Goal: Task Accomplishment & Management: Manage account settings

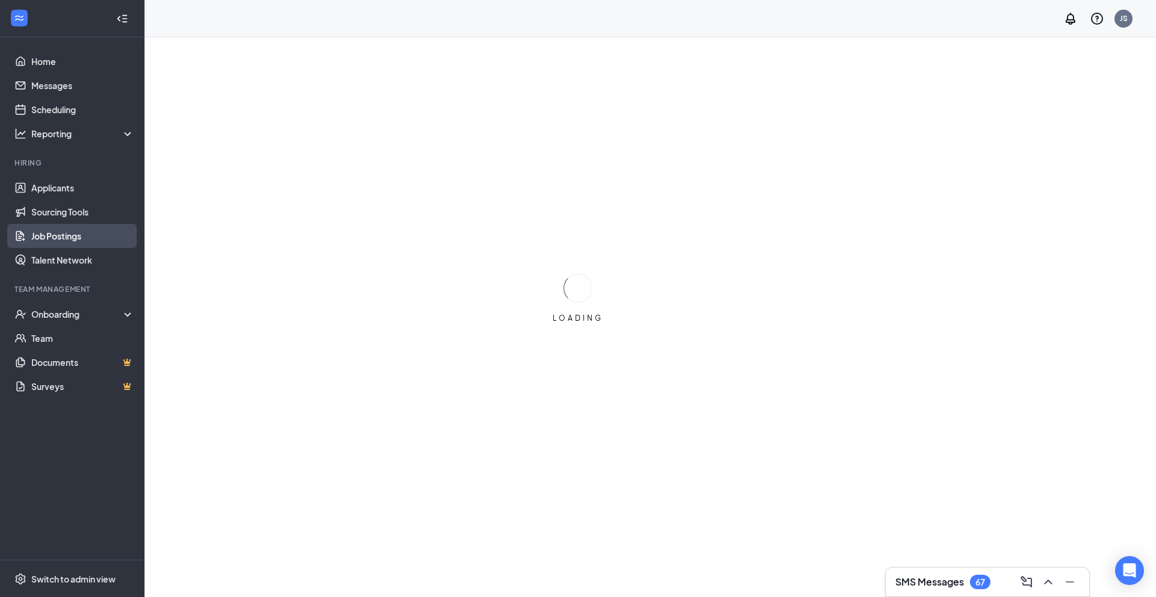
scroll to position [2, 0]
click at [59, 235] on link "Job Postings" at bounding box center [82, 236] width 103 height 24
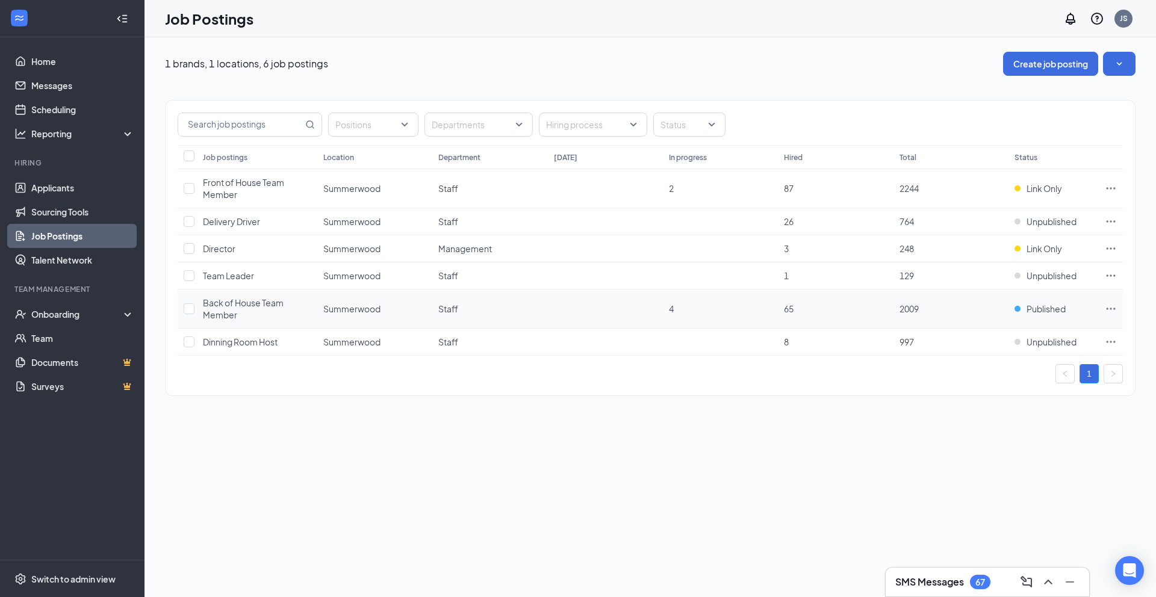
click at [237, 310] on div "Back of House Team Member" at bounding box center [257, 309] width 108 height 24
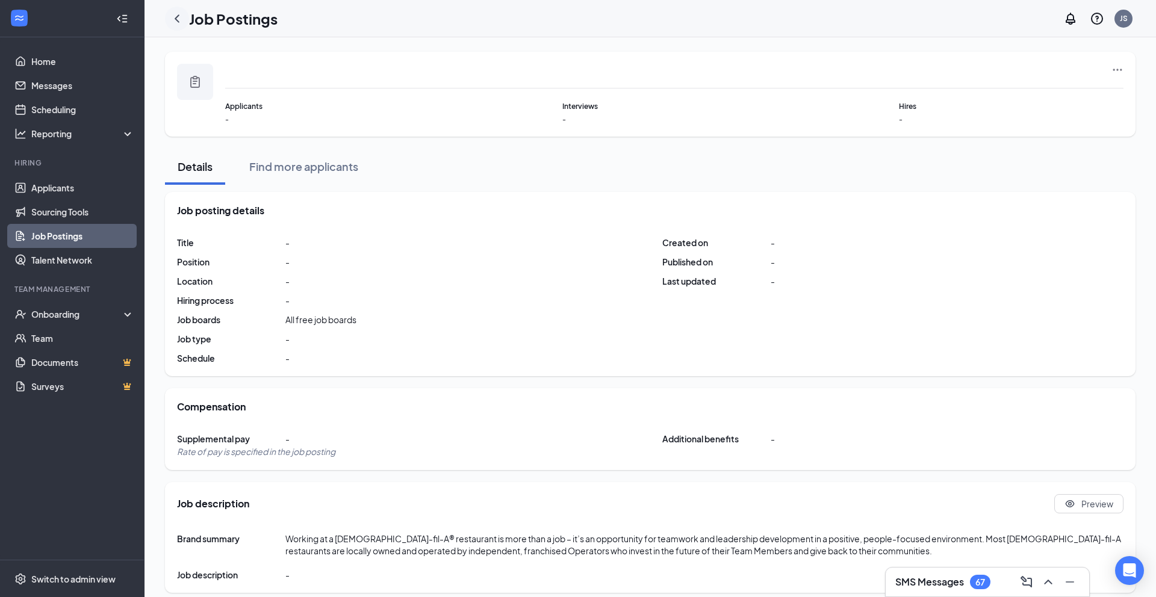
click at [168, 23] on div at bounding box center [177, 19] width 24 height 24
click at [179, 19] on icon "ChevronLeft" at bounding box center [177, 18] width 14 height 14
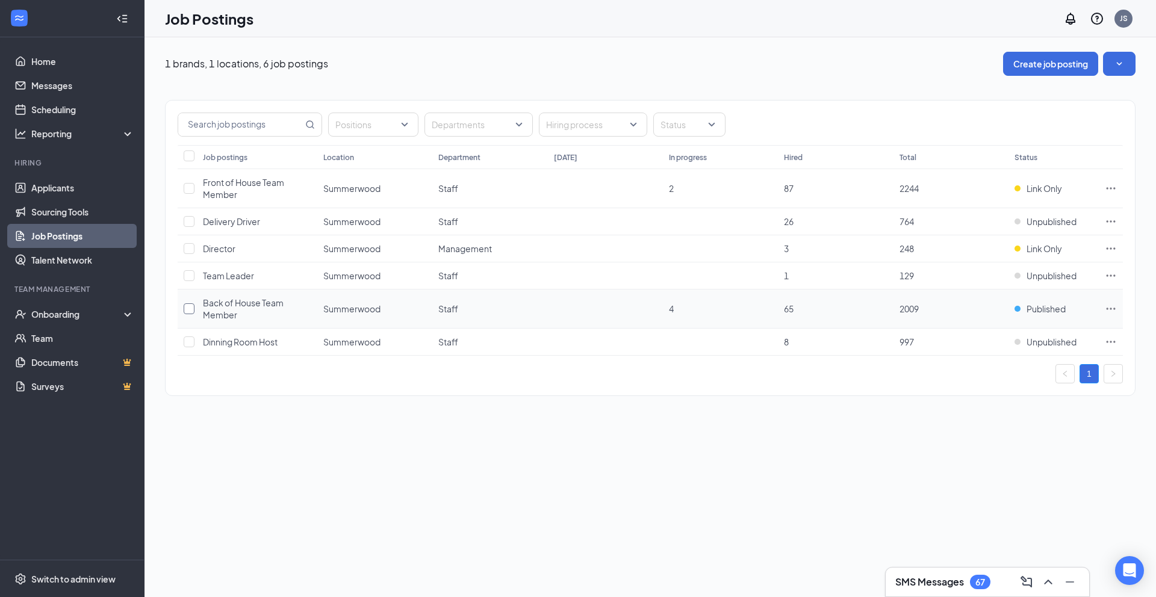
click at [189, 308] on input "checkbox" at bounding box center [189, 308] width 11 height 11
checkbox input "true"
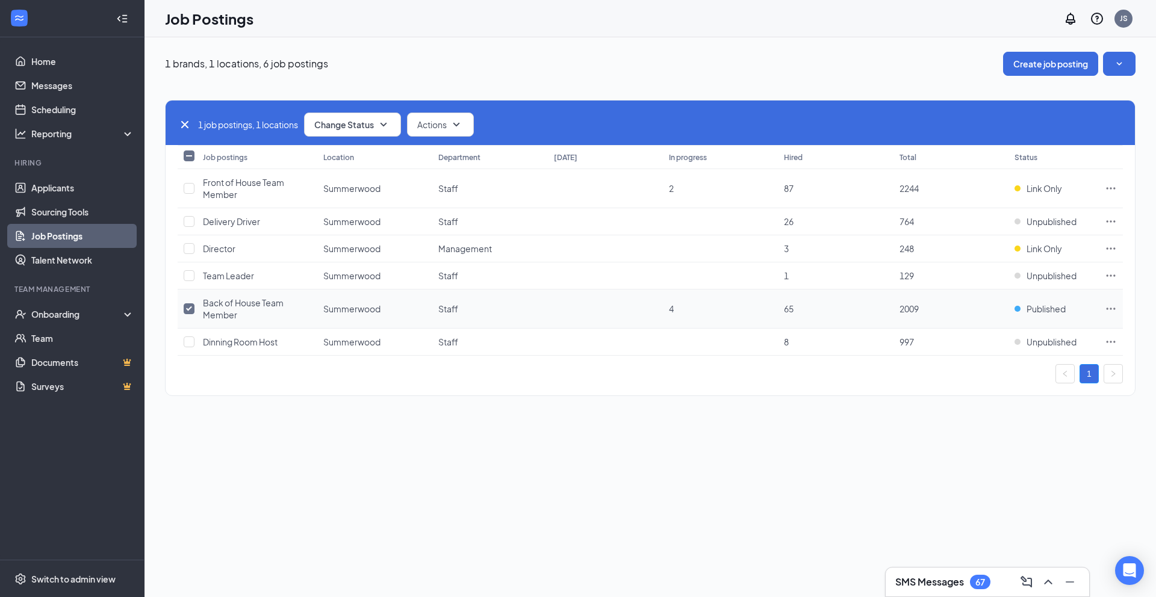
click at [323, 300] on td "Summerwood" at bounding box center [374, 309] width 115 height 39
click at [345, 130] on button "Change Status" at bounding box center [352, 125] width 97 height 24
click at [344, 161] on span "Publish" at bounding box center [331, 156] width 28 height 13
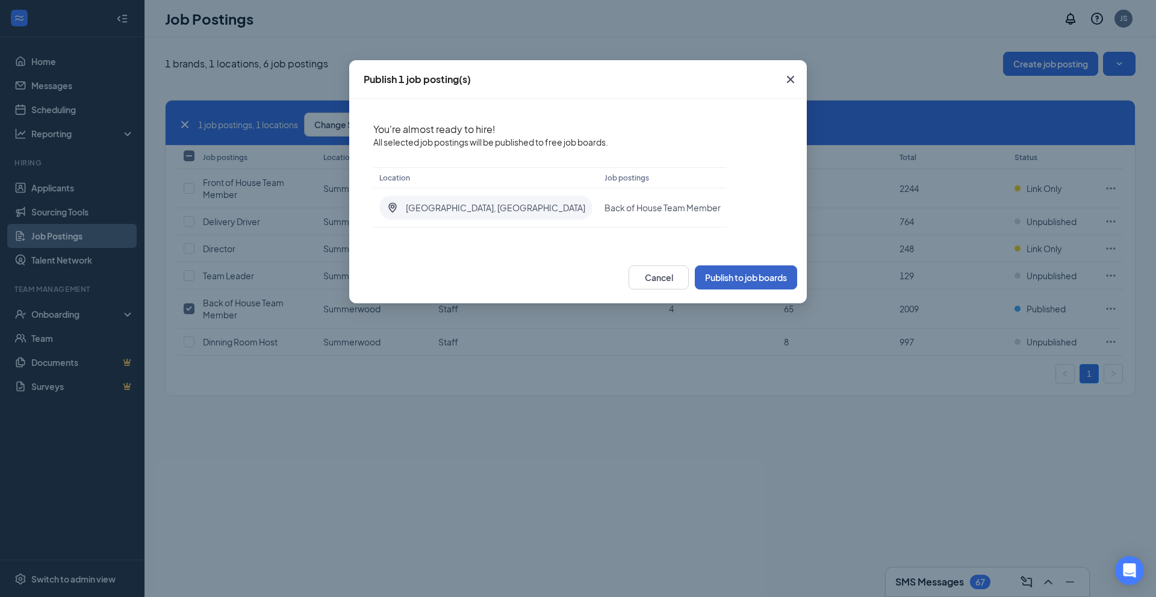
click at [744, 282] on button "Publish to job boards" at bounding box center [746, 277] width 102 height 24
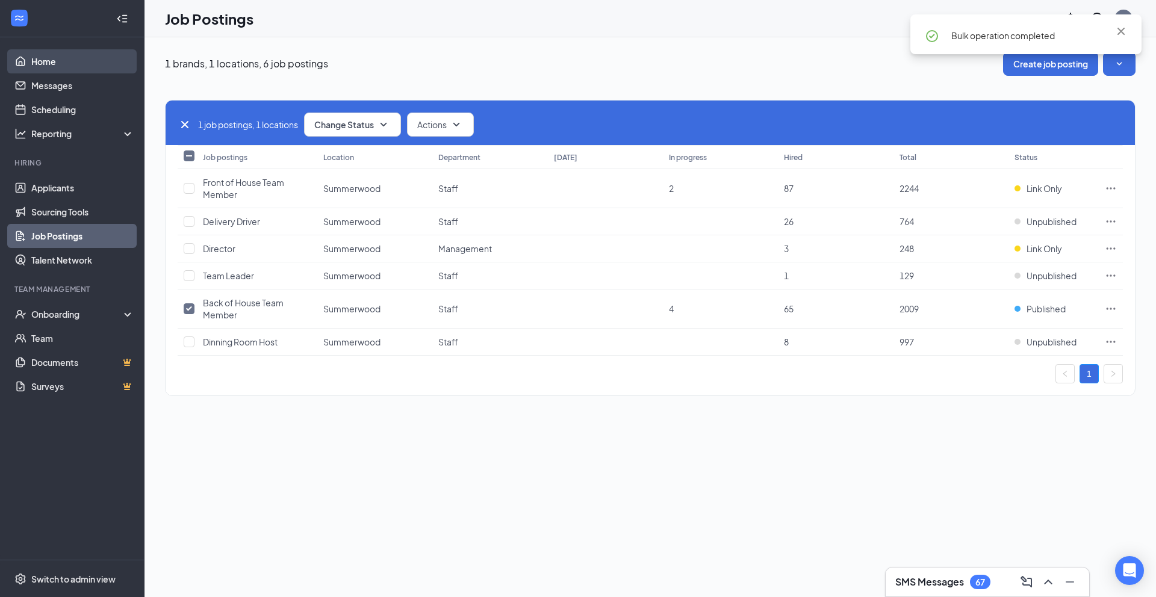
click at [52, 64] on link "Home" at bounding box center [82, 61] width 103 height 24
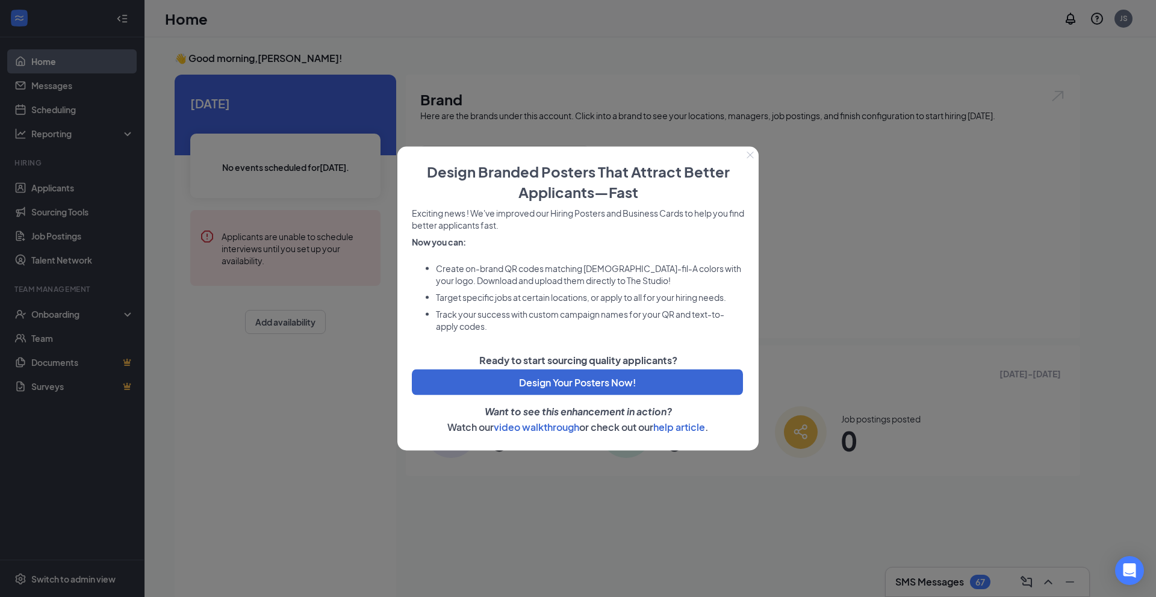
click at [751, 158] on icon "Close" at bounding box center [749, 155] width 7 height 7
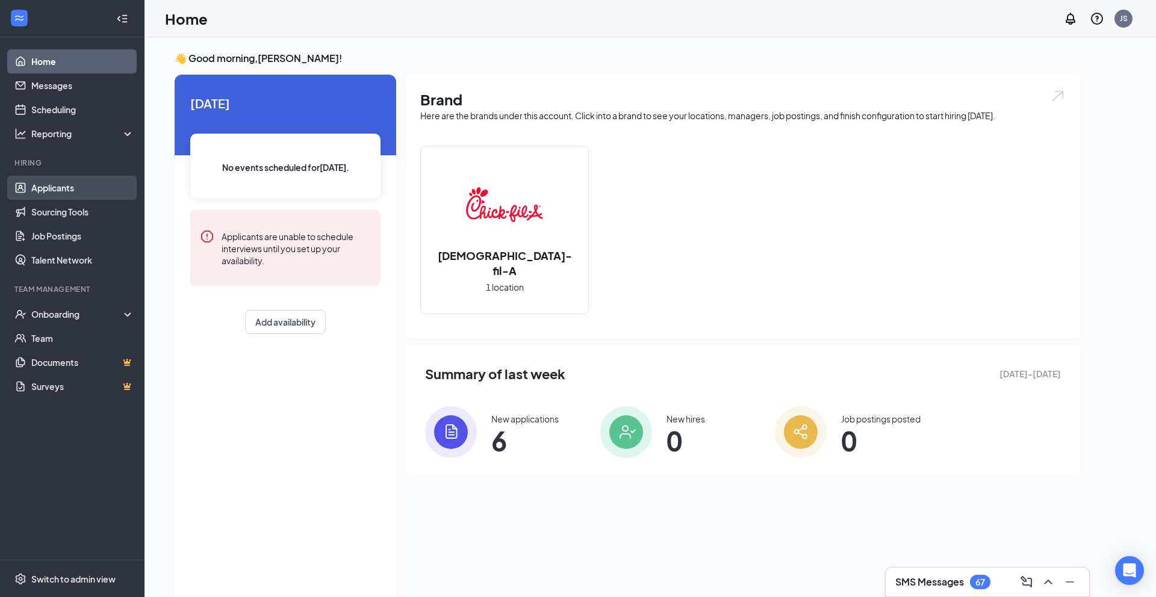
click at [47, 188] on link "Applicants" at bounding box center [82, 188] width 103 height 24
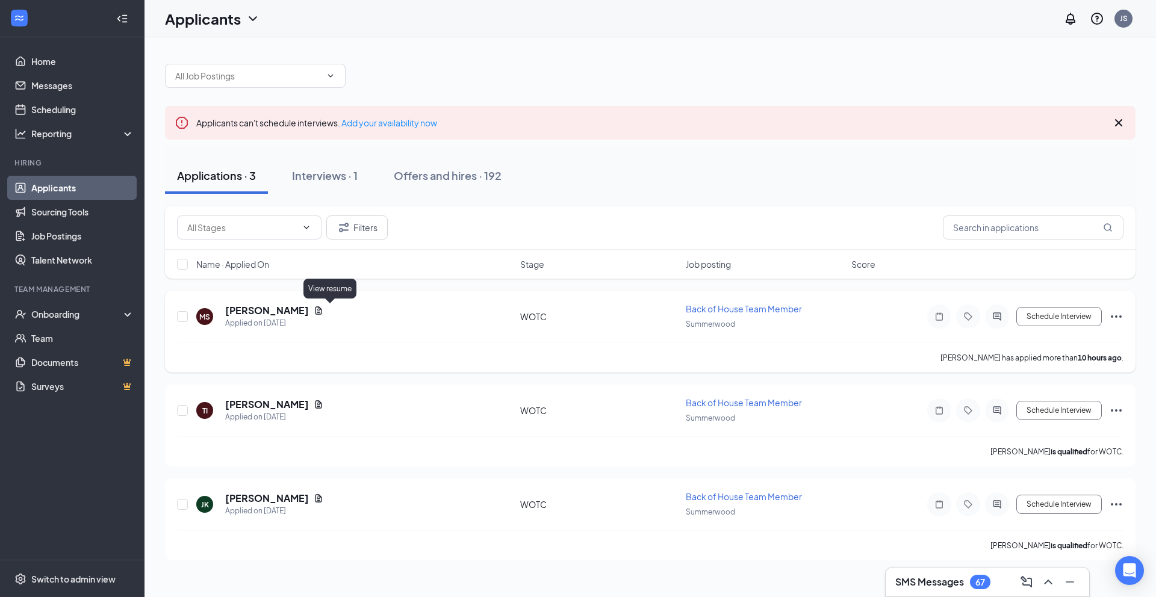
click at [323, 311] on icon "Document" at bounding box center [319, 311] width 10 height 10
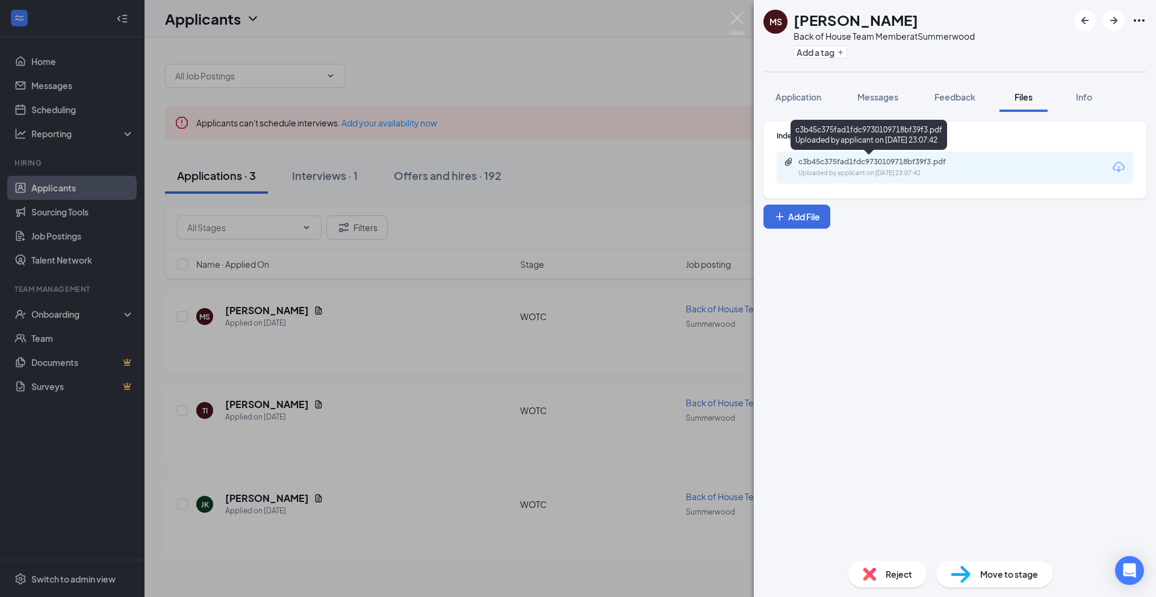
click at [909, 170] on div "Uploaded by applicant on [DATE] 23:07:42" at bounding box center [888, 174] width 181 height 10
click at [572, 348] on div "[PERSON_NAME] Back of House Team Member at Summerwood Add a tag Application Mes…" at bounding box center [578, 298] width 1156 height 597
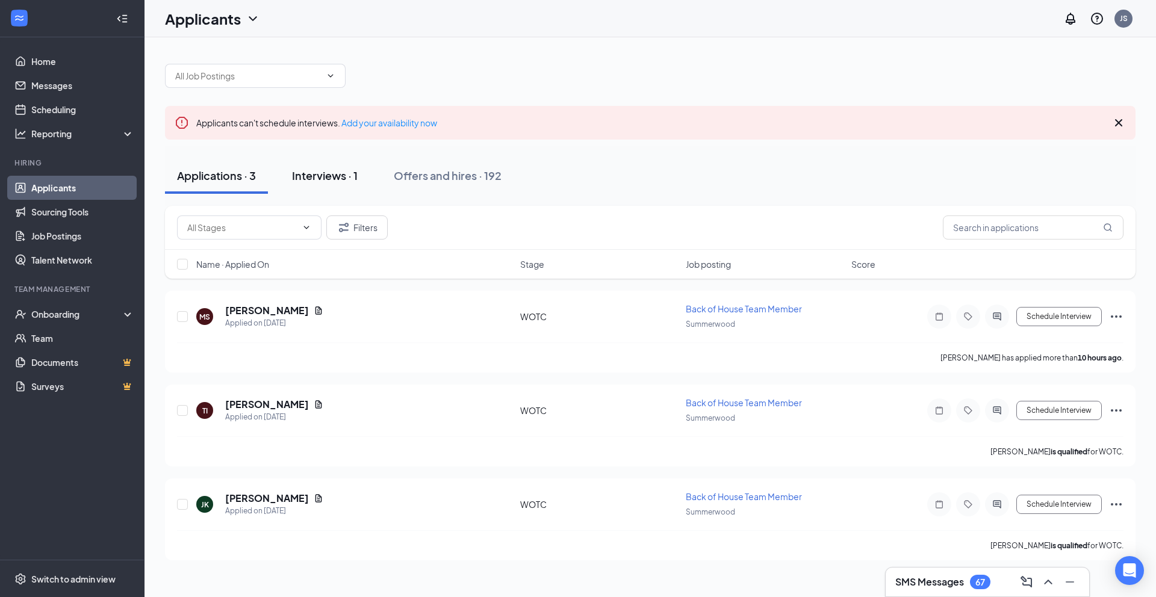
click at [345, 180] on div "Interviews · 1" at bounding box center [325, 175] width 66 height 15
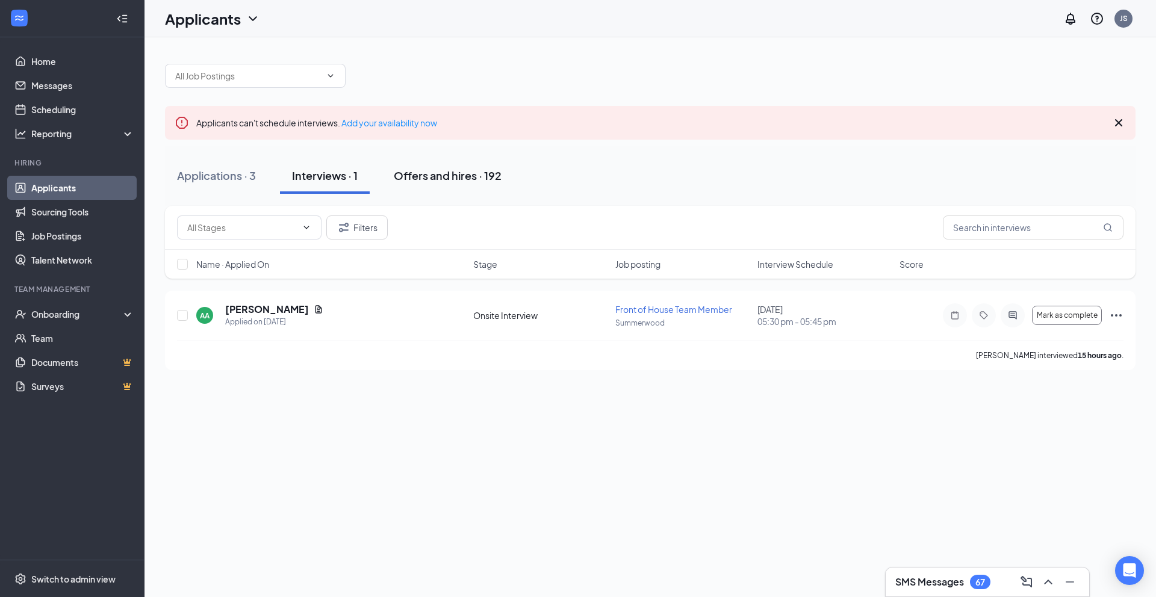
click at [457, 185] on button "Offers and hires · 192" at bounding box center [448, 176] width 132 height 36
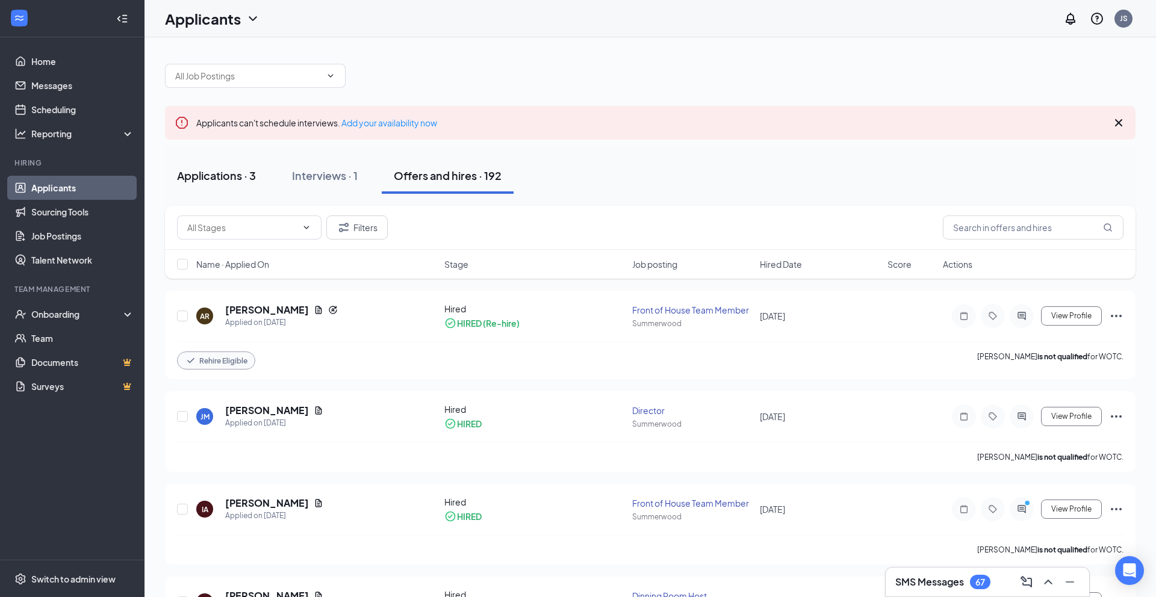
click at [252, 181] on div "Applications · 3" at bounding box center [216, 175] width 79 height 15
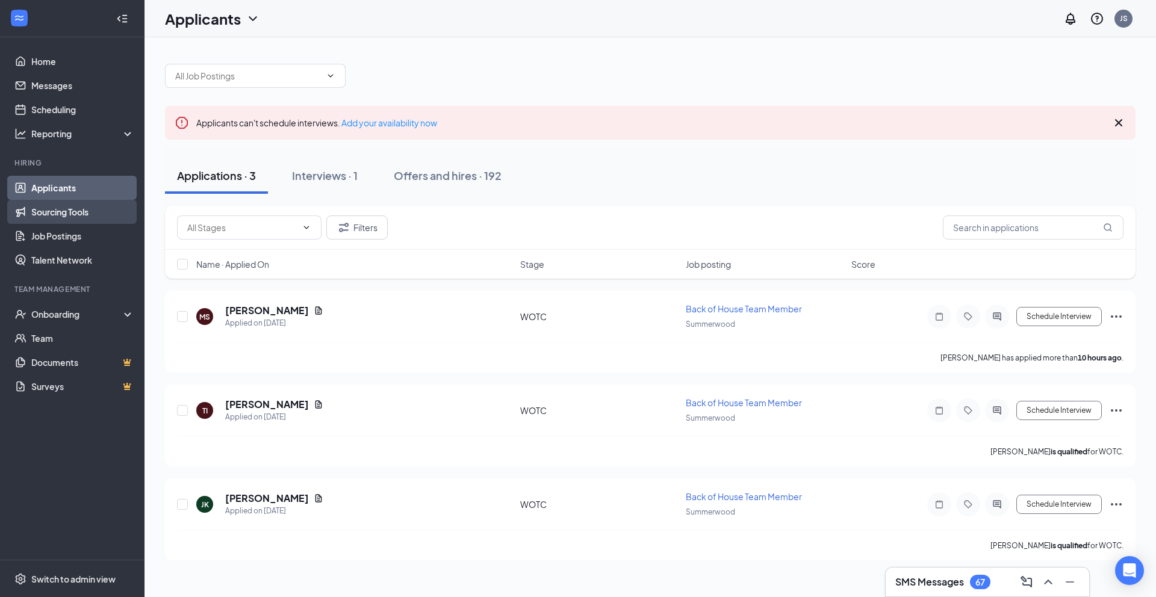
click at [90, 214] on link "Sourcing Tools" at bounding box center [82, 212] width 103 height 24
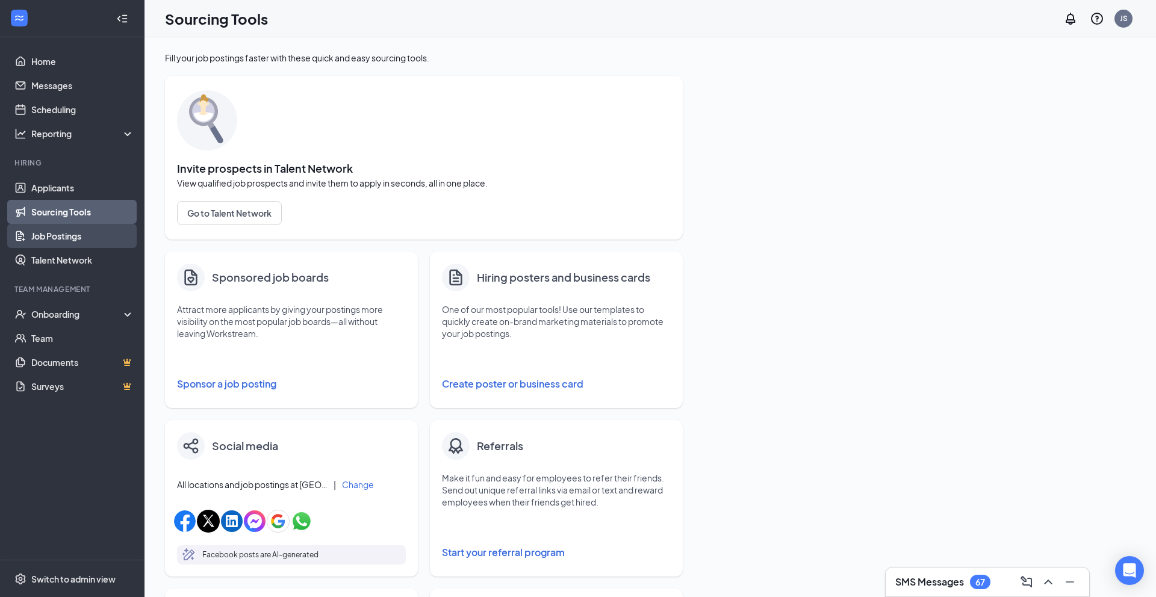
click at [92, 246] on link "Job Postings" at bounding box center [82, 236] width 103 height 24
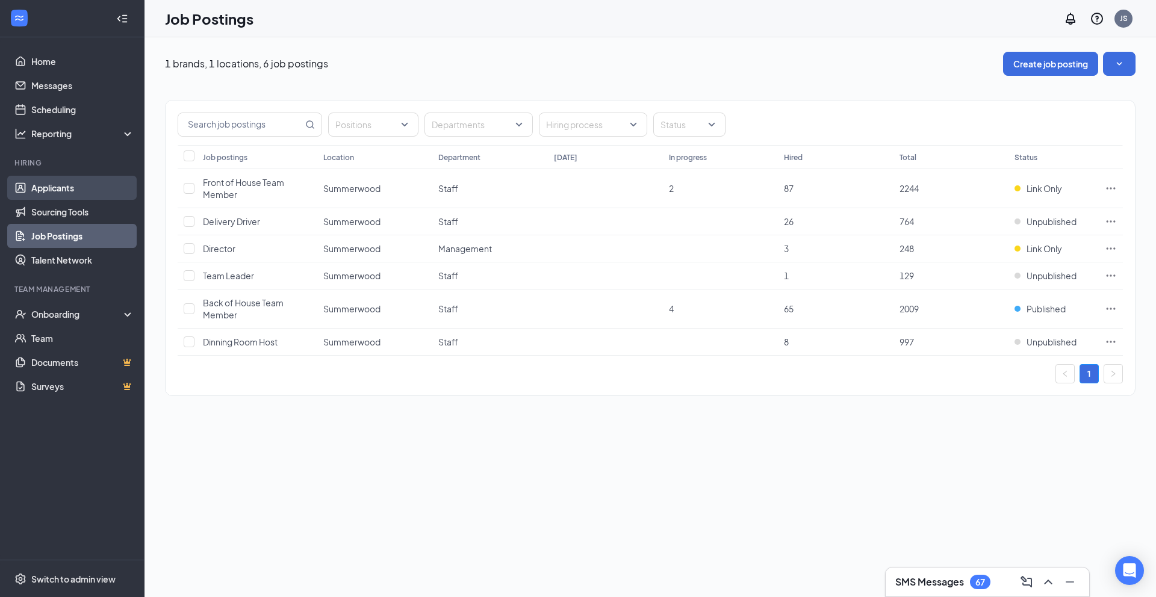
click at [50, 185] on link "Applicants" at bounding box center [82, 188] width 103 height 24
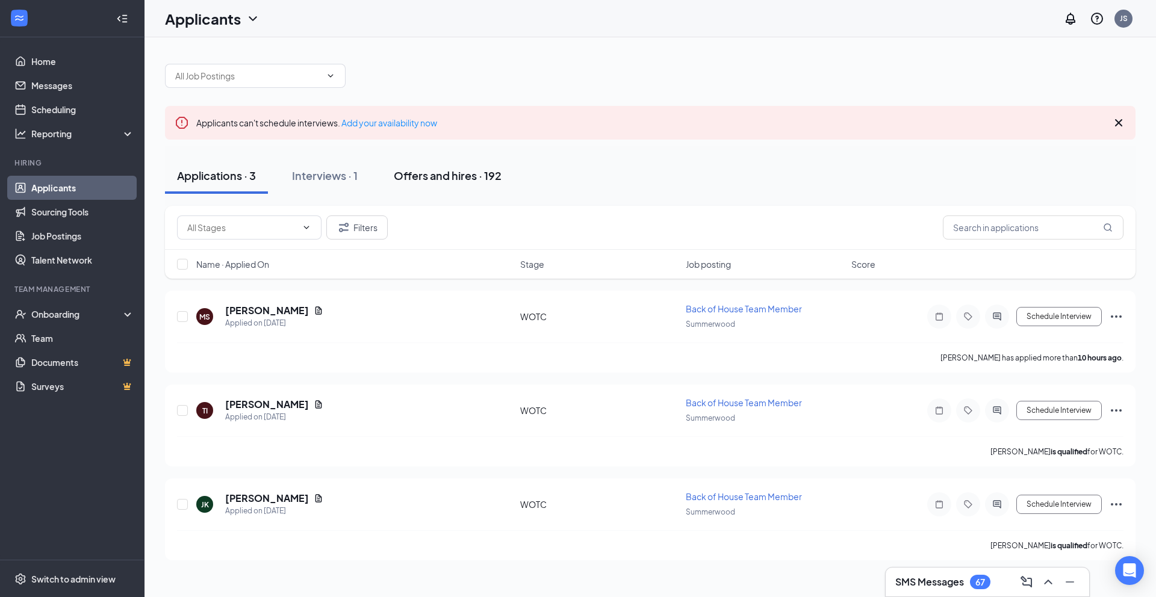
click at [433, 184] on button "Offers and hires · 192" at bounding box center [448, 176] width 132 height 36
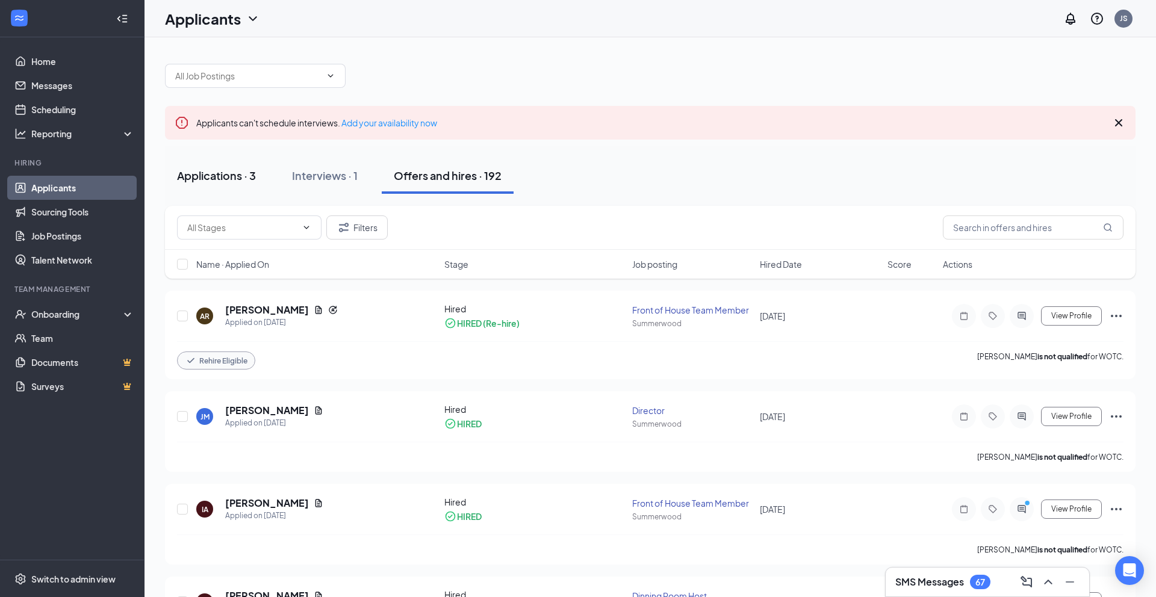
click at [217, 177] on div "Applications · 3" at bounding box center [216, 175] width 79 height 15
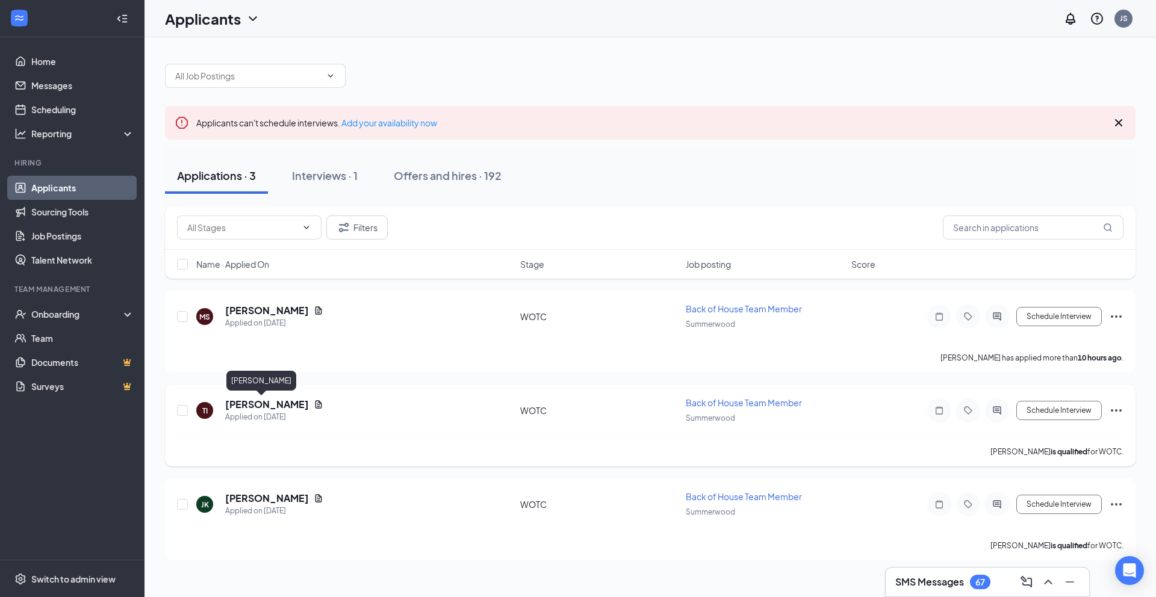
click at [259, 403] on h5 "[PERSON_NAME]" at bounding box center [267, 404] width 84 height 13
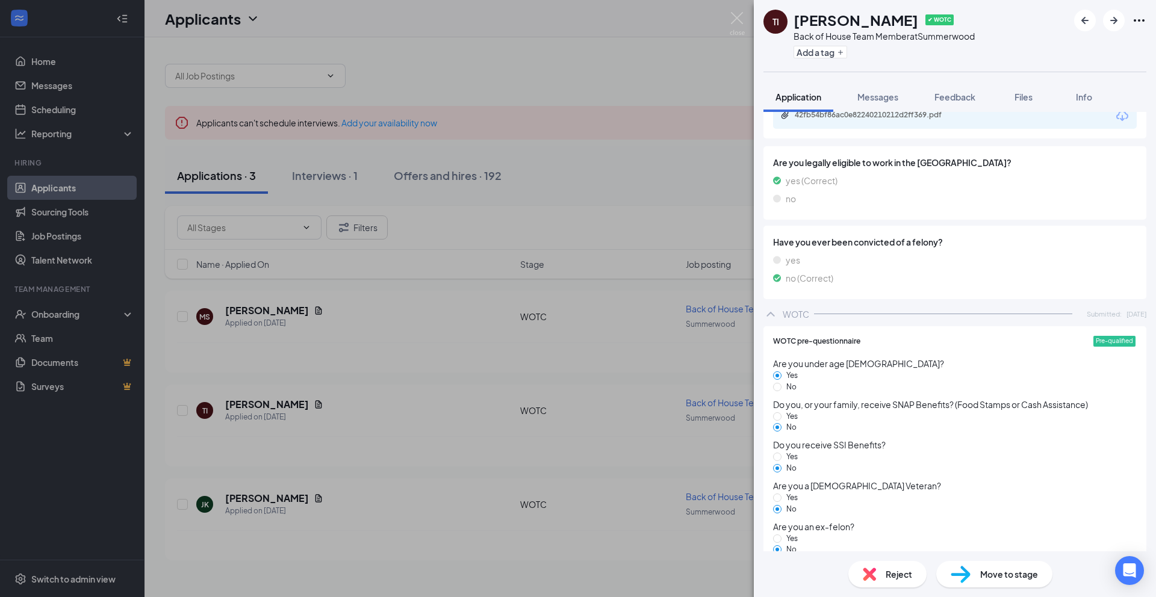
scroll to position [684, 0]
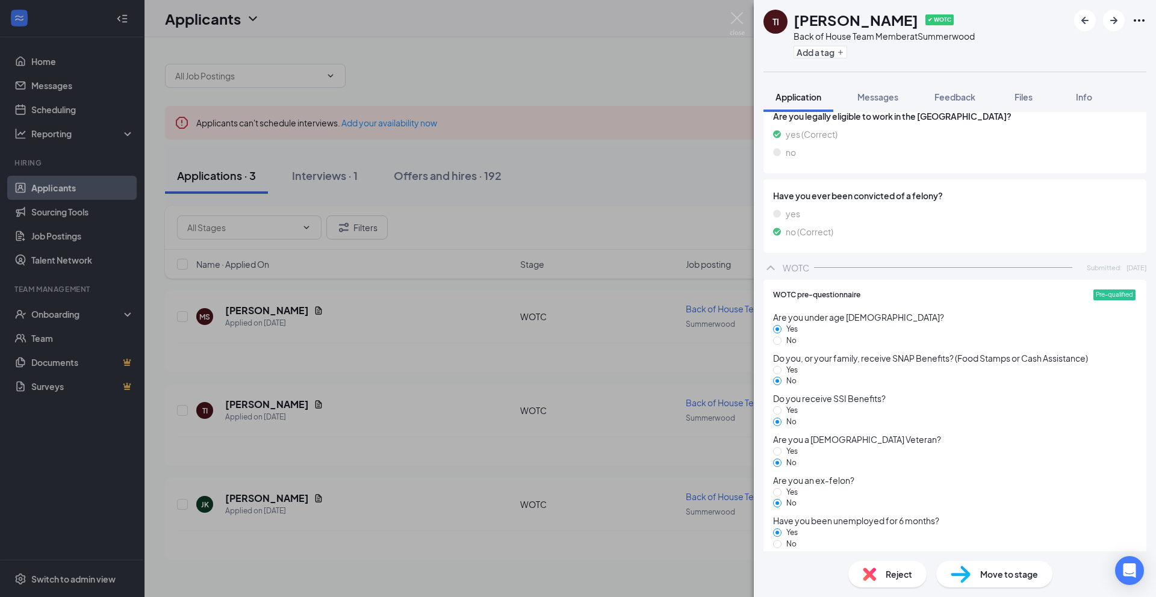
click at [404, 485] on div "TI [PERSON_NAME] ✔ WOTC Back of House Team Member at [GEOGRAPHIC_DATA] Add a ta…" at bounding box center [578, 298] width 1156 height 597
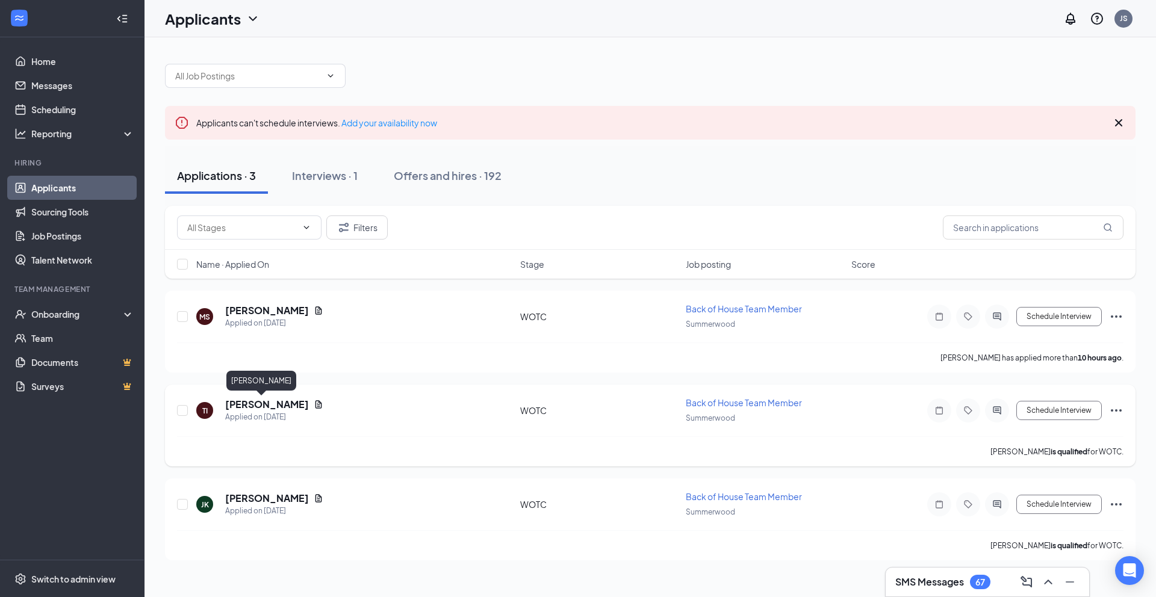
click at [255, 402] on h5 "[PERSON_NAME]" at bounding box center [267, 404] width 84 height 13
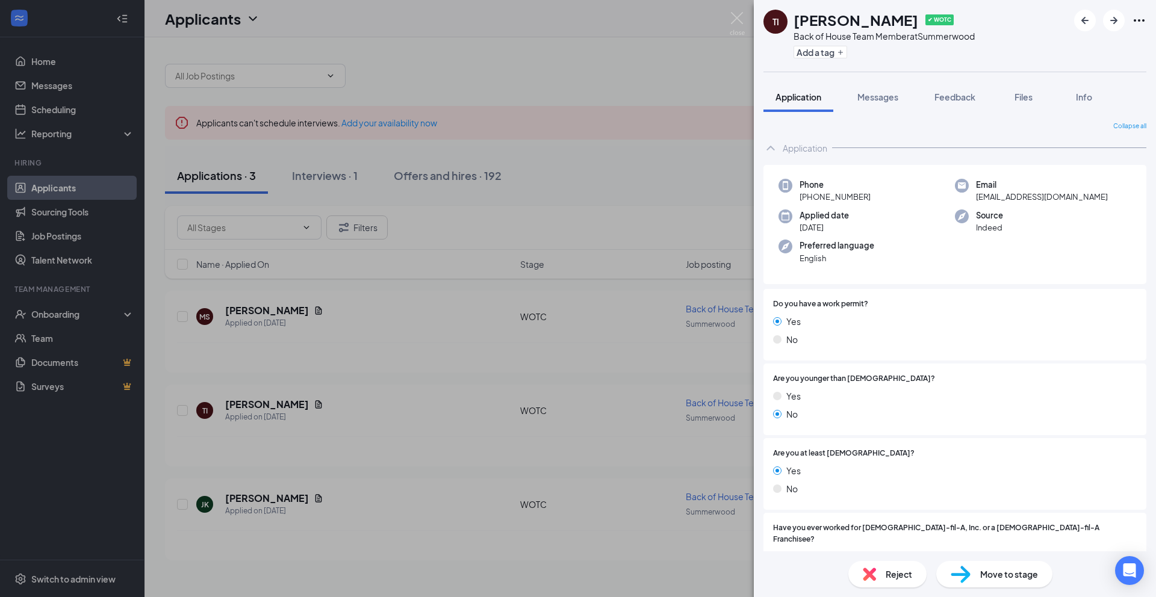
click at [365, 424] on div "TI [PERSON_NAME] ✔ WOTC Back of House Team Member at [GEOGRAPHIC_DATA] Add a ta…" at bounding box center [578, 298] width 1156 height 597
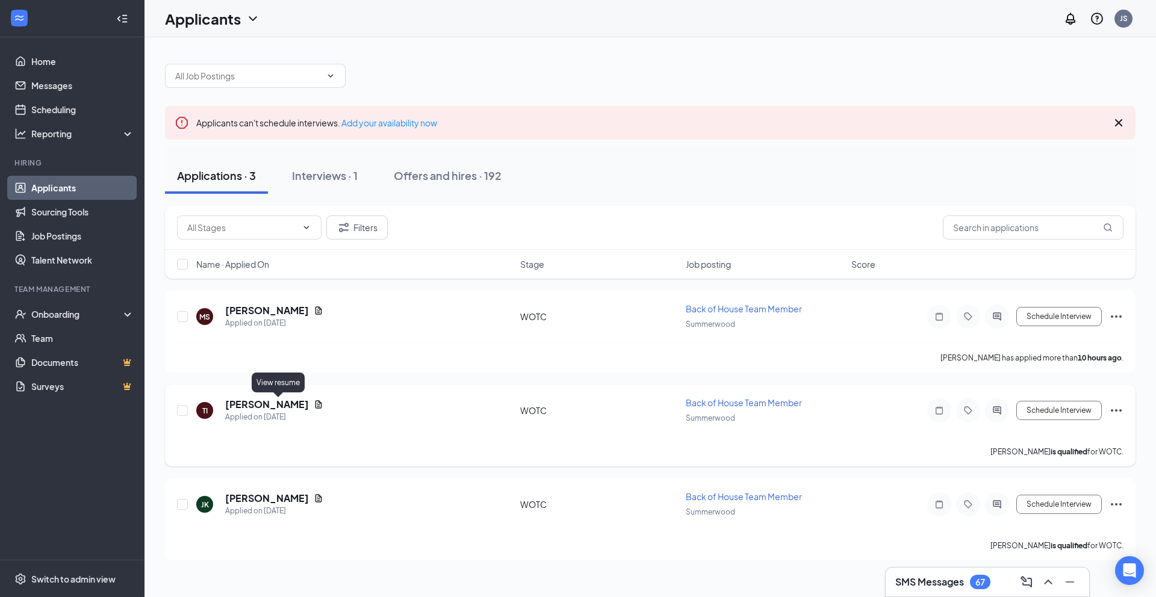
click at [315, 407] on icon "Document" at bounding box center [318, 404] width 7 height 8
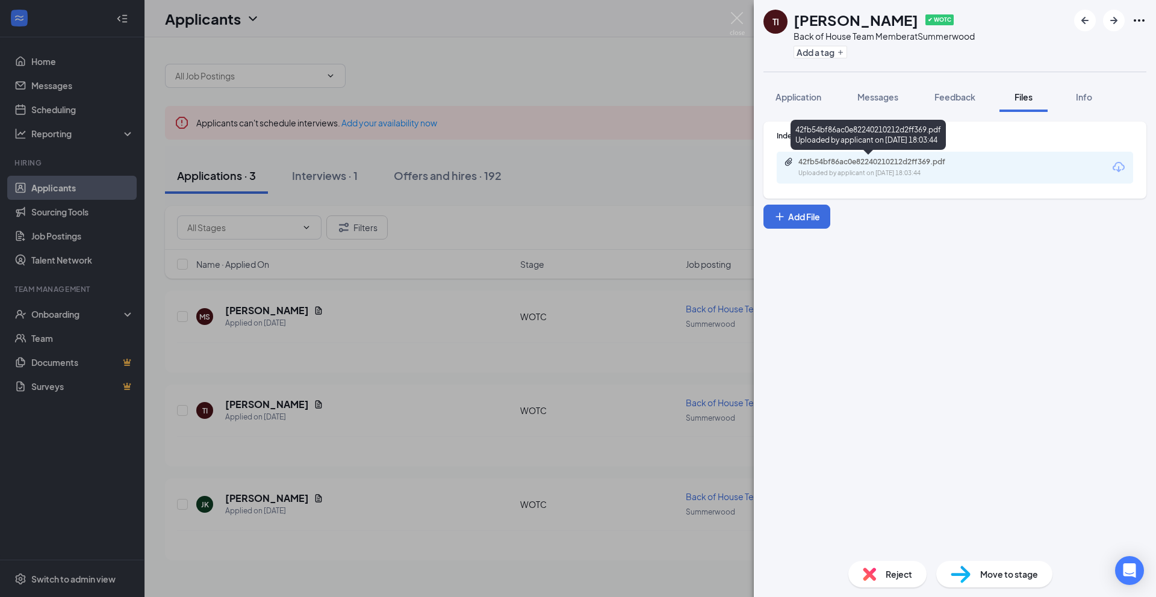
click at [917, 172] on div "Uploaded by applicant on [DATE] 18:03:44" at bounding box center [888, 174] width 181 height 10
click at [363, 438] on div "TI [PERSON_NAME] ✔ WOTC Back of House Team Member at [GEOGRAPHIC_DATA] Add a ta…" at bounding box center [578, 298] width 1156 height 597
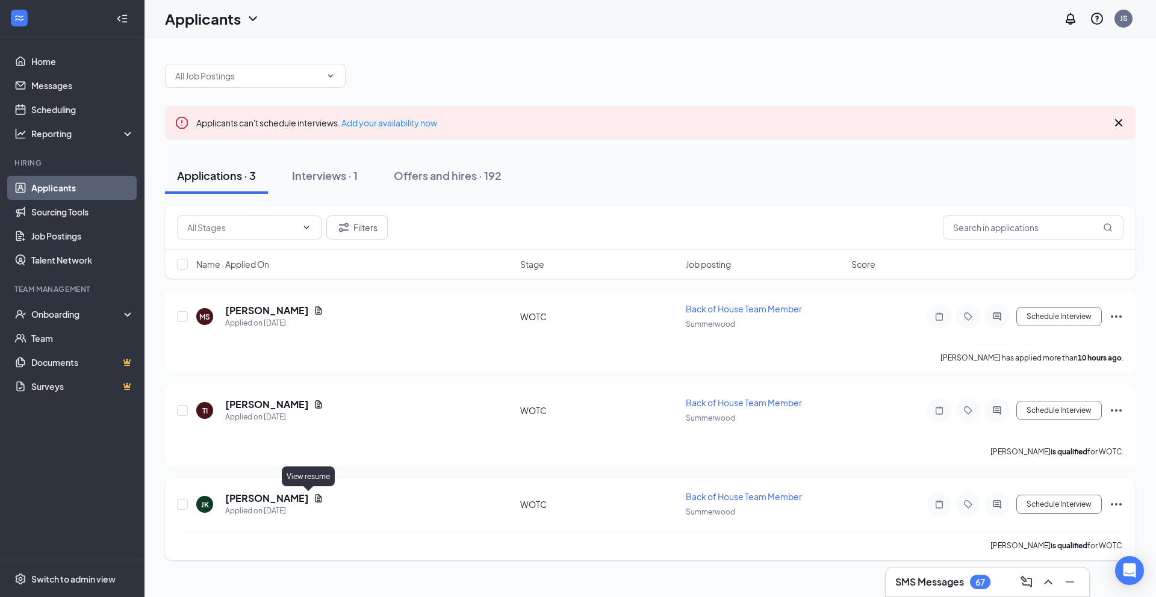
click at [315, 500] on icon "Document" at bounding box center [318, 498] width 7 height 8
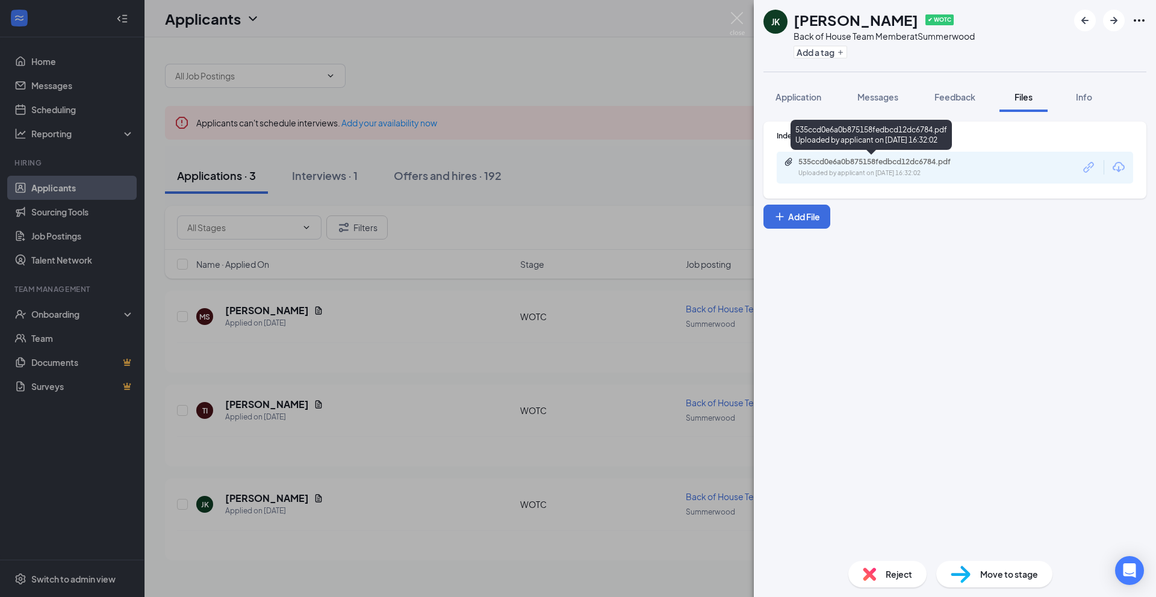
click at [861, 163] on div "535ccd0e6a0b875158fedbcd12dc6784.pdf" at bounding box center [882, 162] width 169 height 10
click at [903, 574] on span "Reject" at bounding box center [898, 574] width 26 height 13
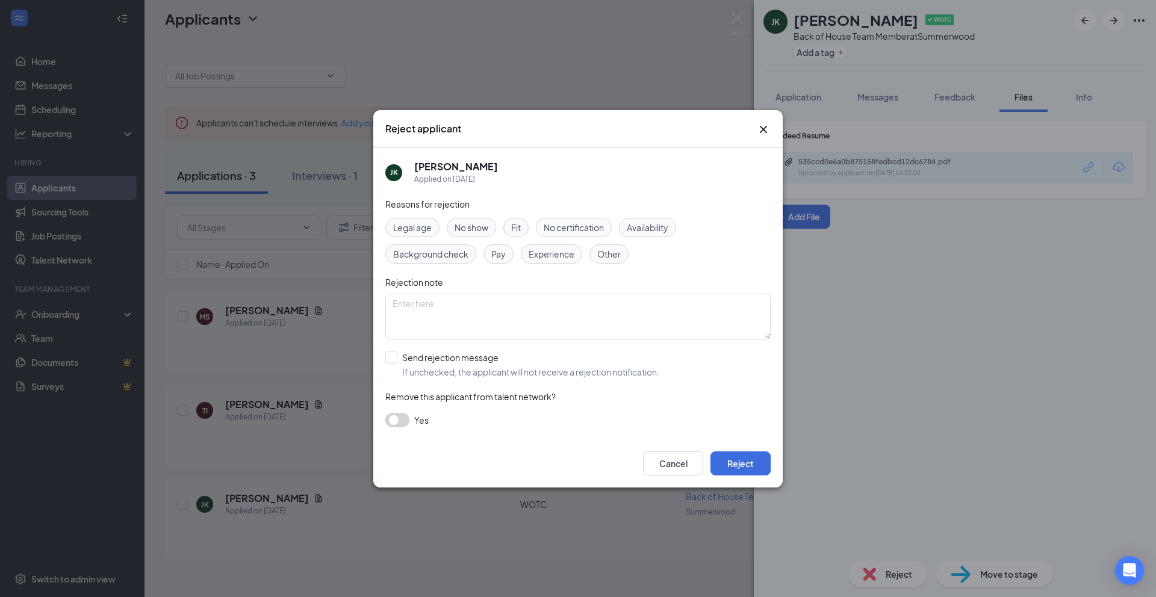
click at [655, 222] on span "Availability" at bounding box center [648, 227] width 42 height 13
click at [657, 214] on div "Reasons for rejection Legal age No show Fit No certification Availability Backg…" at bounding box center [577, 318] width 385 height 242
click at [657, 226] on span "Availability" at bounding box center [648, 227] width 42 height 13
click at [655, 226] on span "Availability" at bounding box center [648, 227] width 42 height 13
click at [758, 466] on button "Reject" at bounding box center [740, 463] width 60 height 24
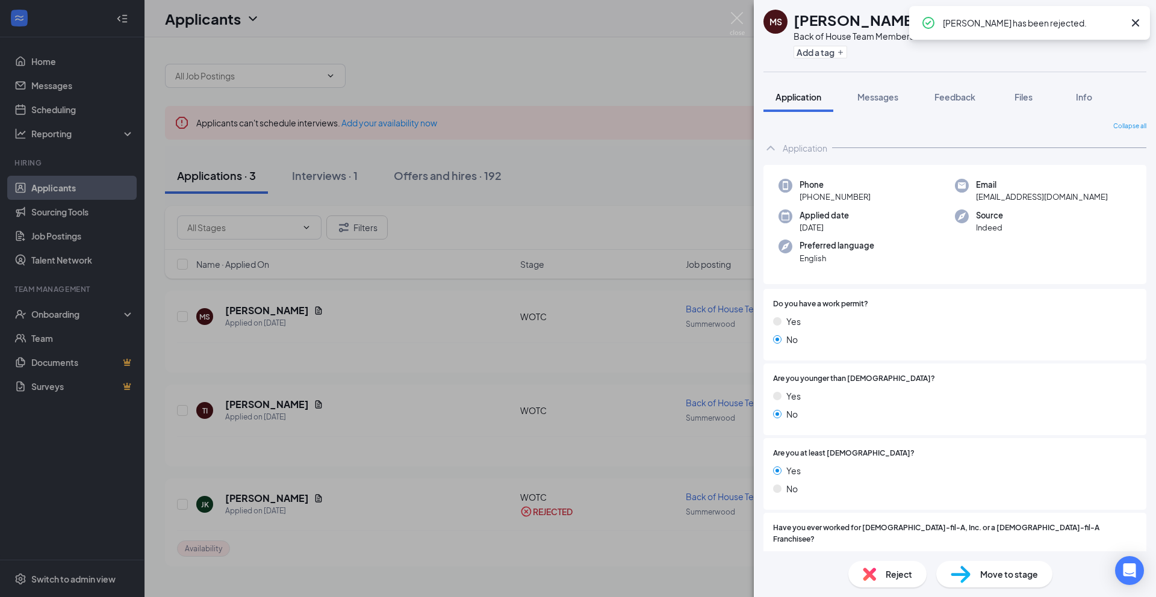
click at [696, 430] on div "[PERSON_NAME] Back of House Team Member at Summerwood Add a tag Application Mes…" at bounding box center [578, 298] width 1156 height 597
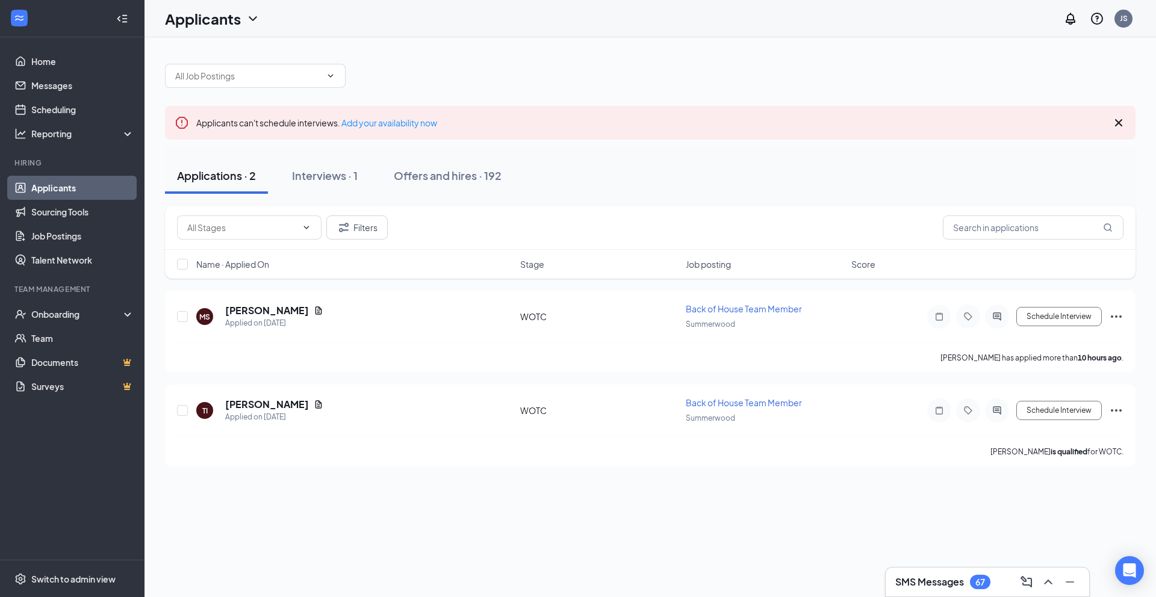
click at [936, 587] on h3 "SMS Messages" at bounding box center [929, 581] width 69 height 13
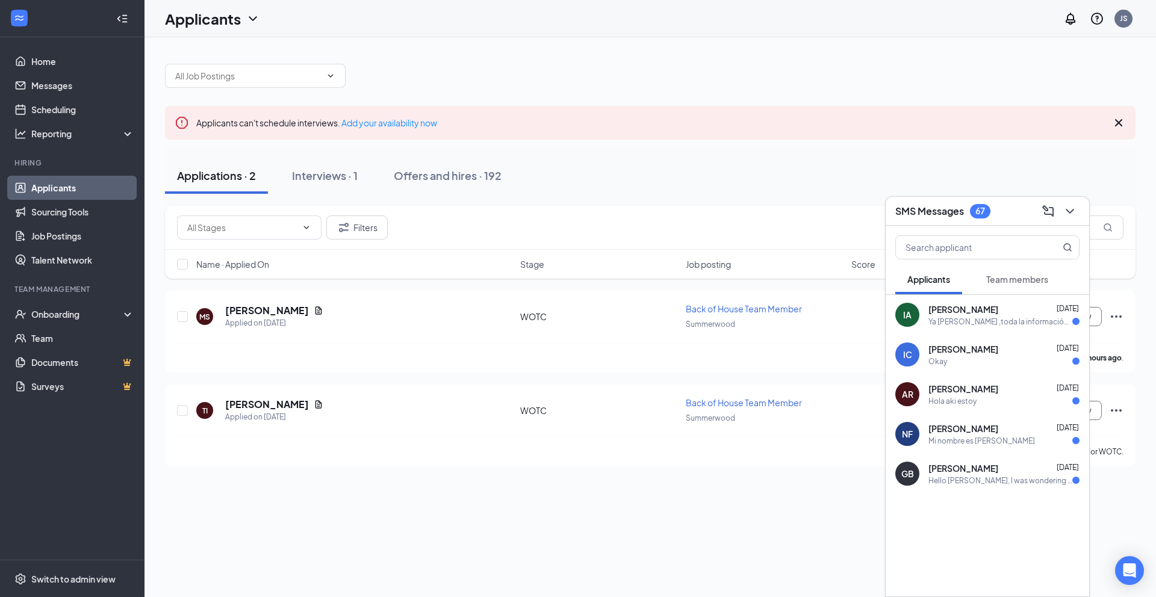
click at [1080, 205] on div "SMS Messages 67" at bounding box center [986, 211] width 203 height 29
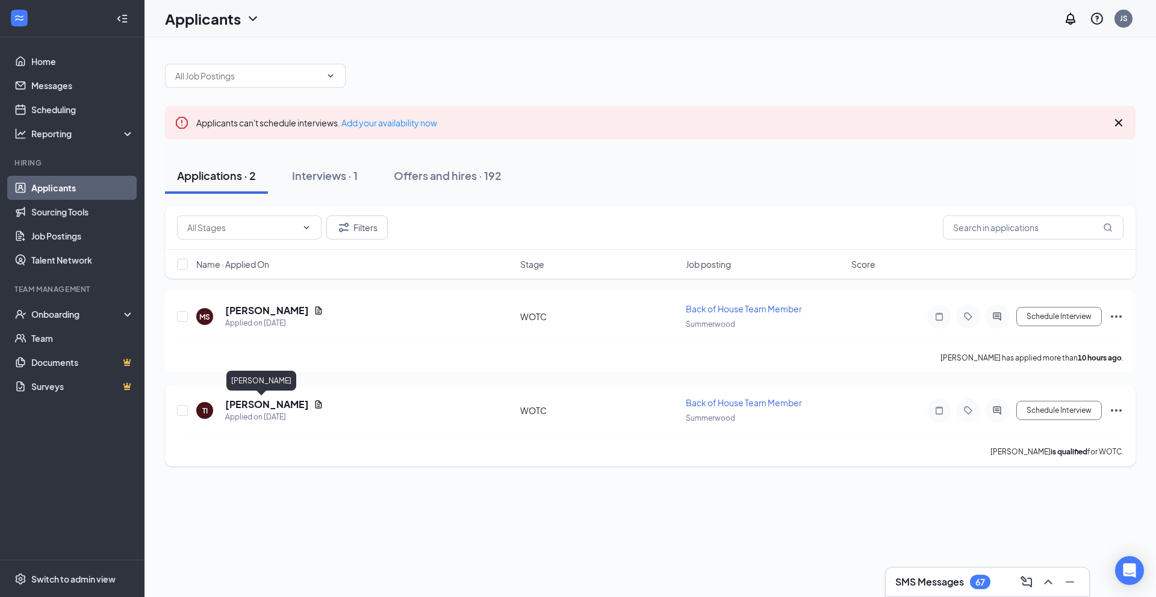
click at [250, 406] on h5 "[PERSON_NAME]" at bounding box center [267, 404] width 84 height 13
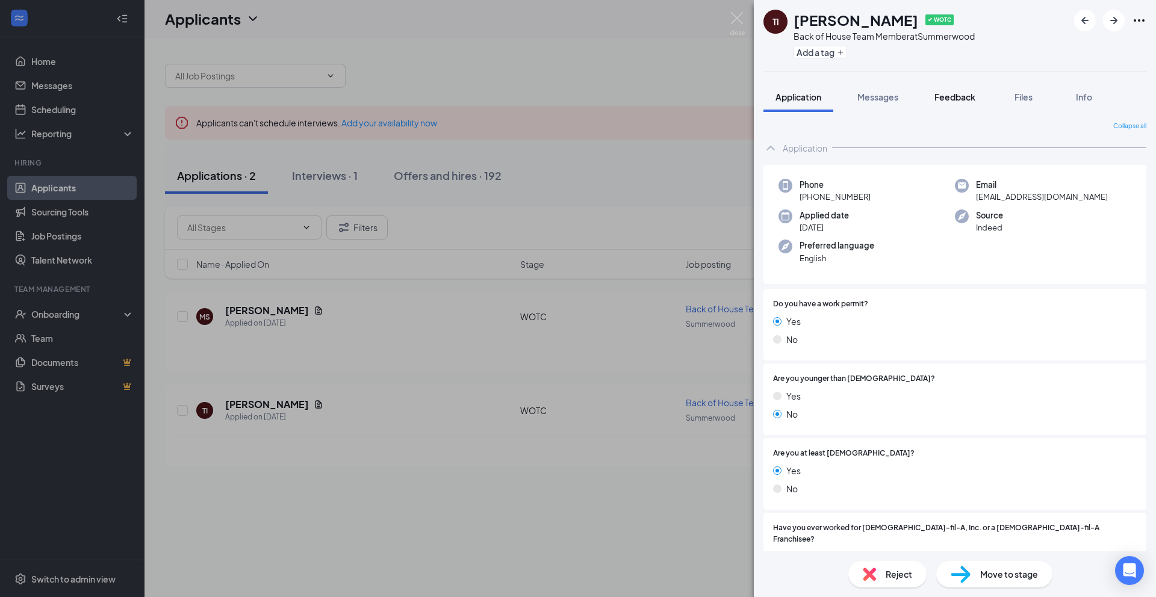
click at [965, 97] on span "Feedback" at bounding box center [954, 96] width 41 height 11
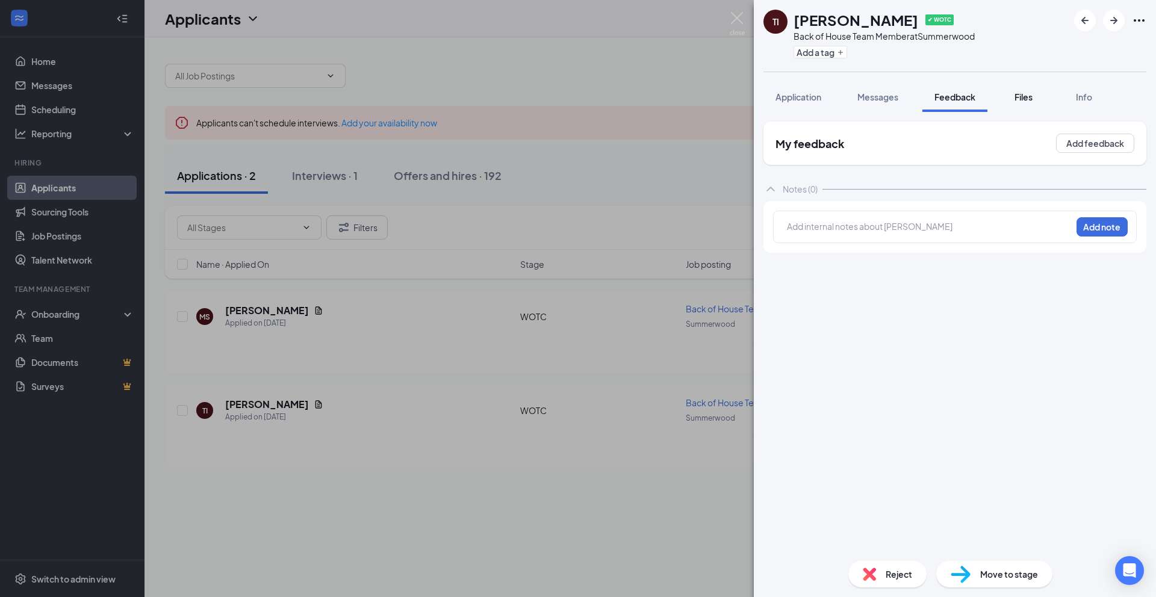
click at [1025, 98] on span "Files" at bounding box center [1023, 96] width 18 height 11
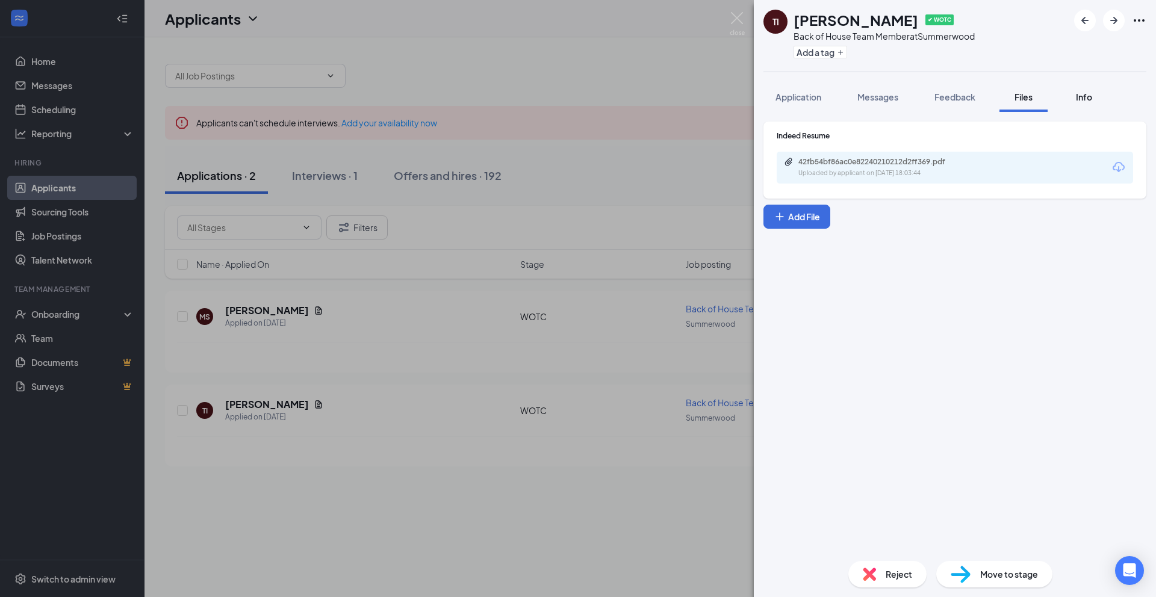
click at [1088, 98] on span "Info" at bounding box center [1084, 96] width 16 height 11
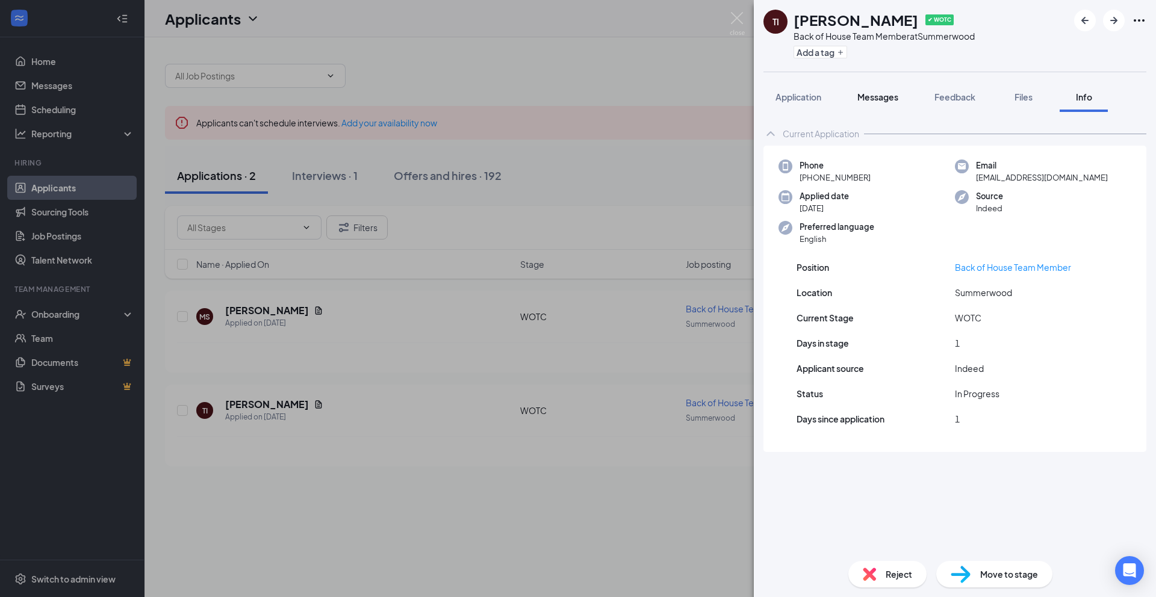
click at [885, 96] on span "Messages" at bounding box center [877, 96] width 41 height 11
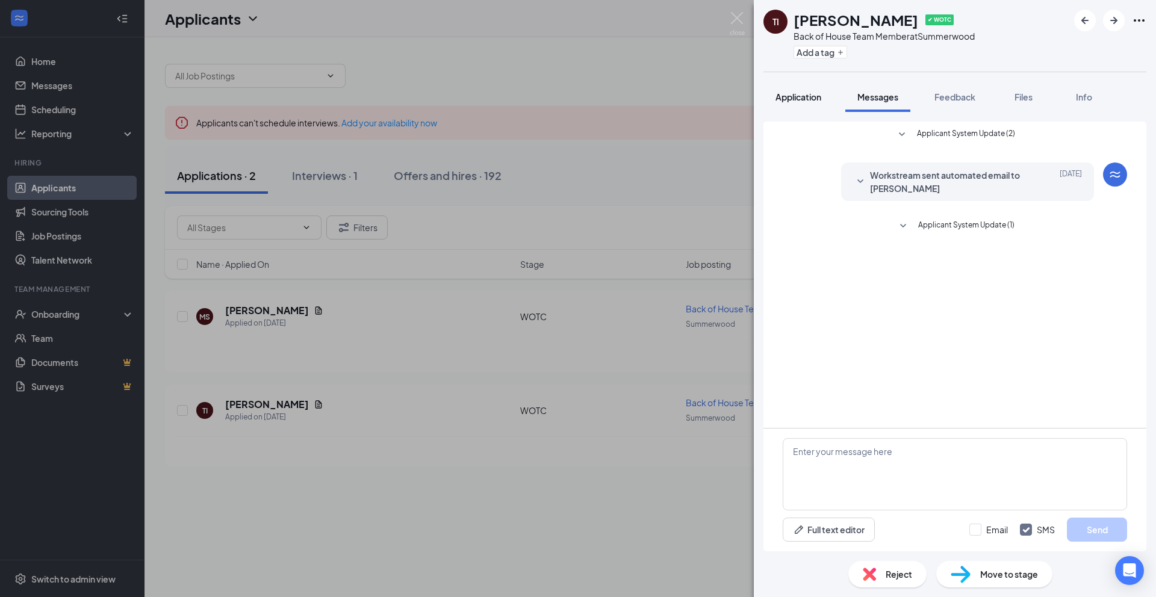
click at [791, 95] on span "Application" at bounding box center [798, 96] width 46 height 11
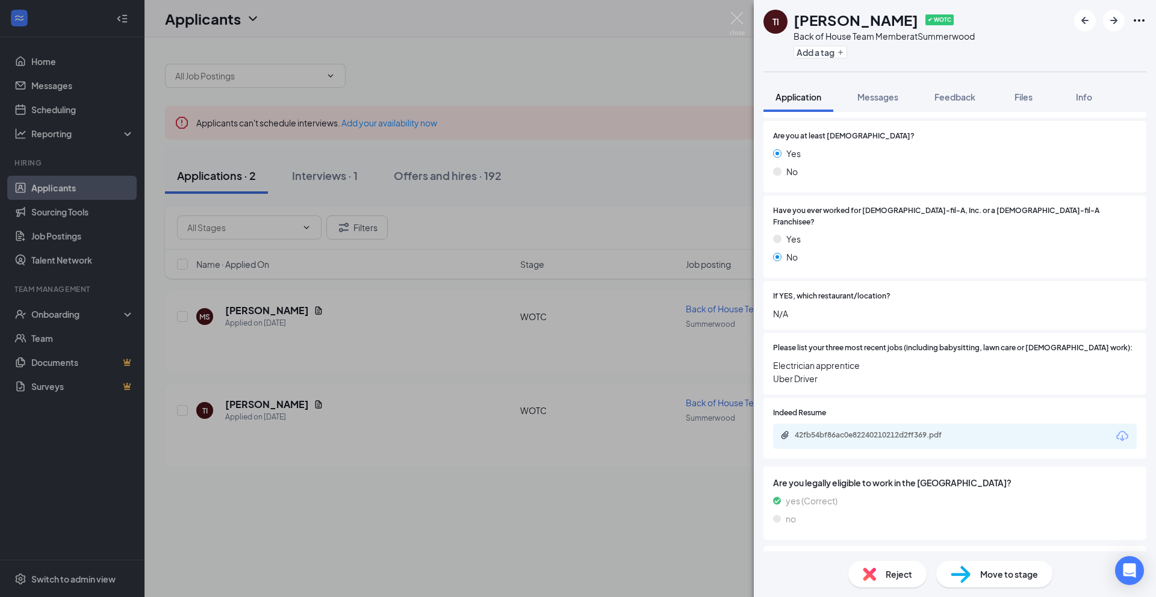
scroll to position [319, 0]
click at [614, 356] on div "TI [PERSON_NAME] ✔ WOTC Back of House Team Member at [GEOGRAPHIC_DATA] Add a ta…" at bounding box center [578, 298] width 1156 height 597
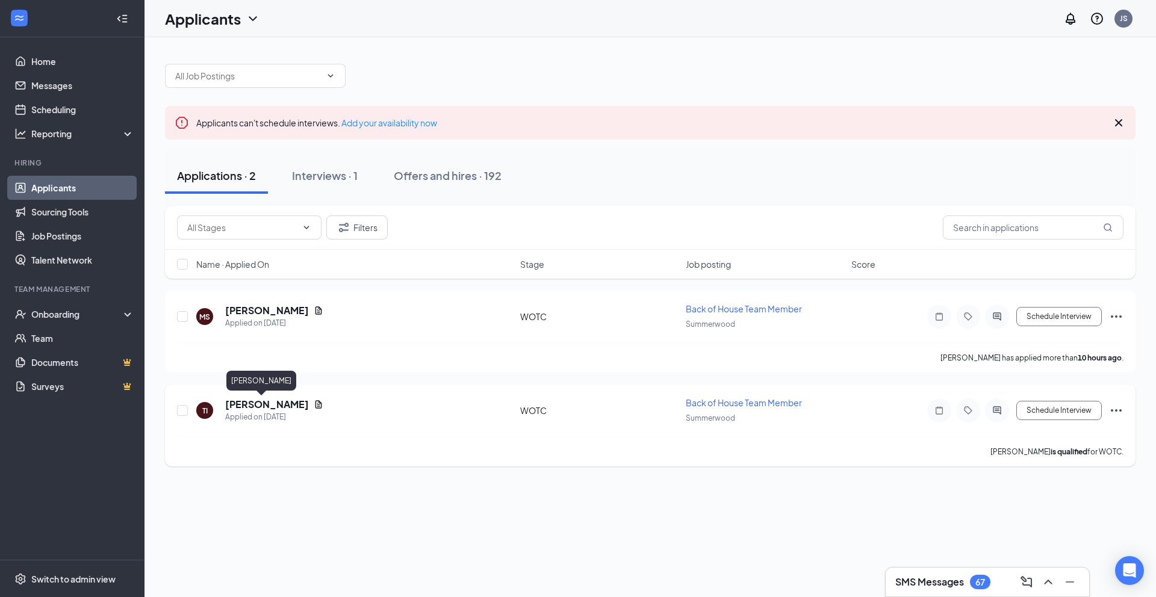
click at [255, 407] on h5 "[PERSON_NAME]" at bounding box center [267, 404] width 84 height 13
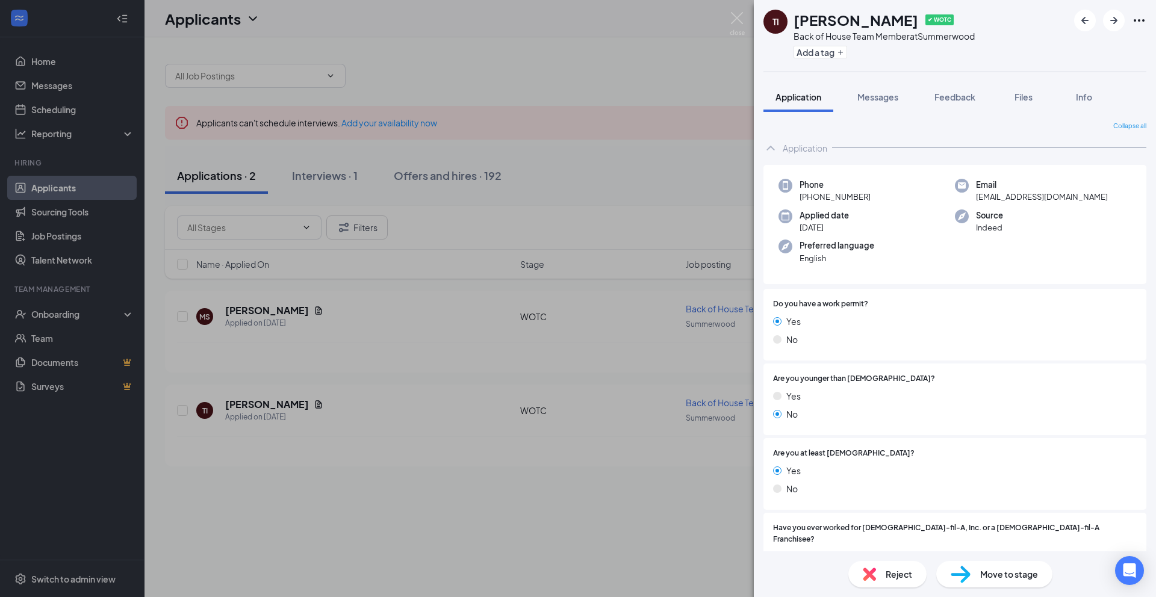
click at [893, 574] on span "Reject" at bounding box center [898, 574] width 26 height 13
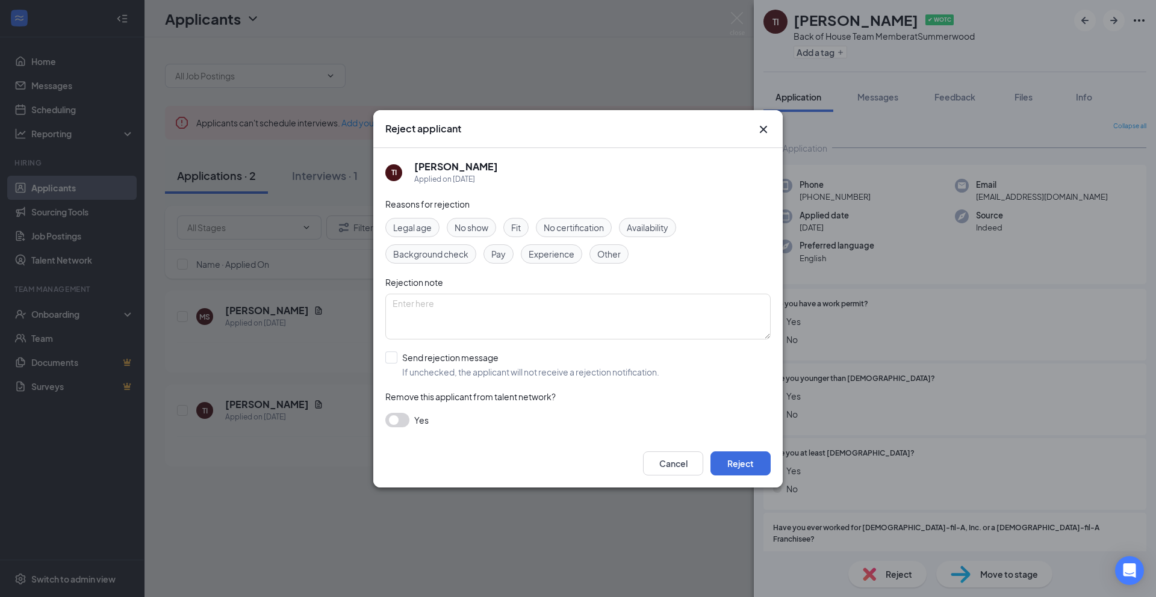
click at [560, 253] on span "Experience" at bounding box center [551, 253] width 46 height 13
click at [735, 474] on button "Reject" at bounding box center [740, 463] width 60 height 24
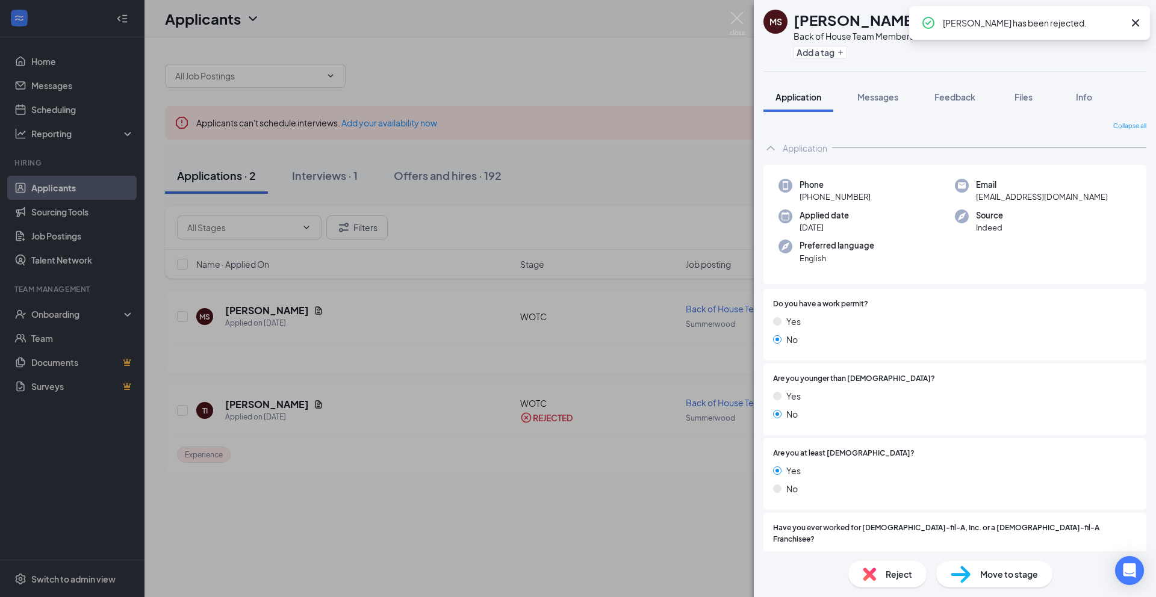
click at [528, 362] on div "[PERSON_NAME] Back of House Team Member at Summerwood Add a tag Application Mes…" at bounding box center [578, 298] width 1156 height 597
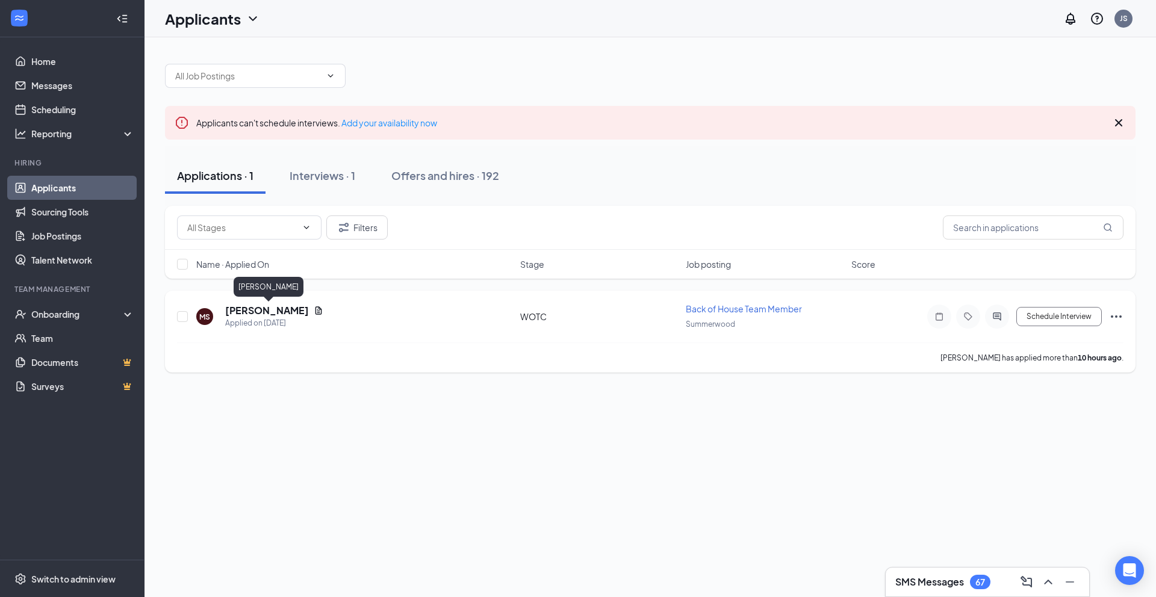
click at [253, 307] on h5 "[PERSON_NAME]" at bounding box center [267, 310] width 84 height 13
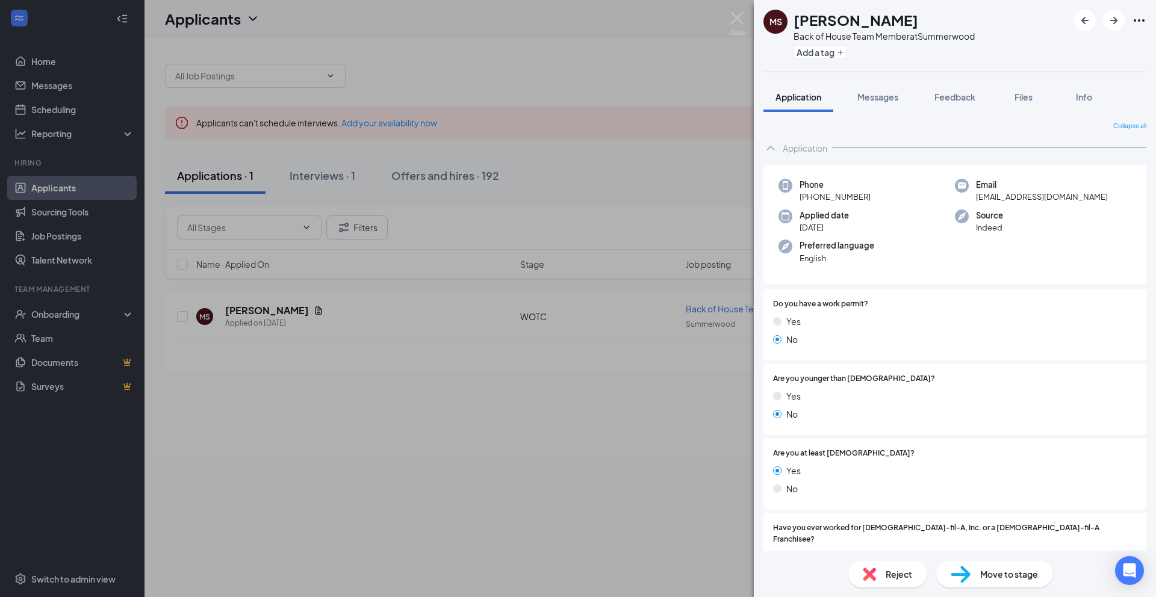
click at [686, 282] on div "[PERSON_NAME] Back of House Team Member at Summerwood Add a tag Application Mes…" at bounding box center [578, 298] width 1156 height 597
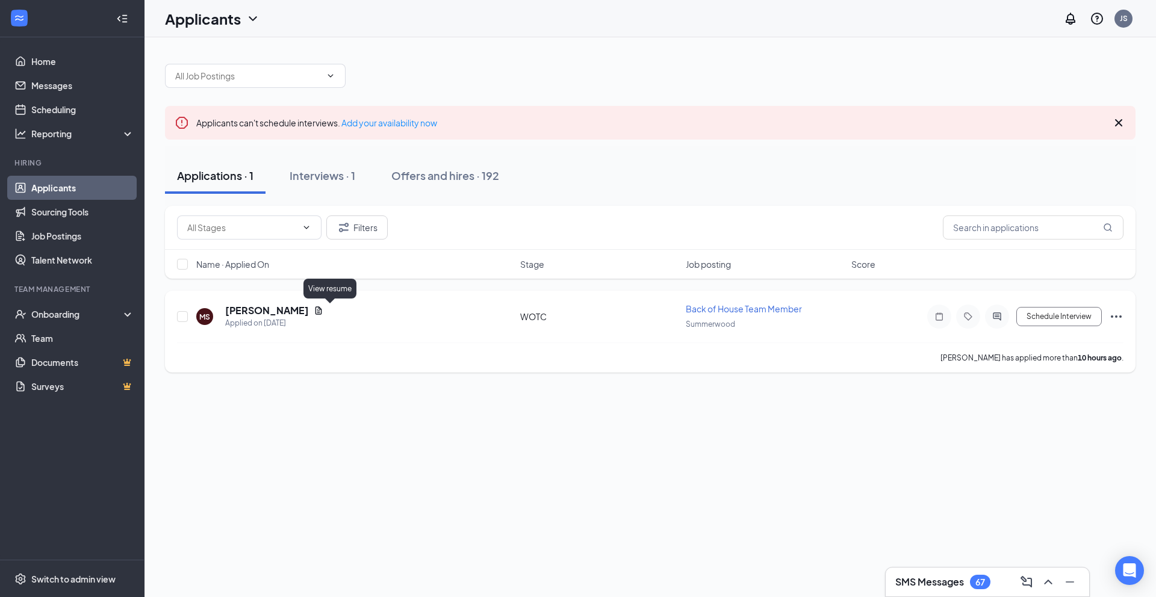
click at [323, 311] on icon "Document" at bounding box center [319, 311] width 10 height 10
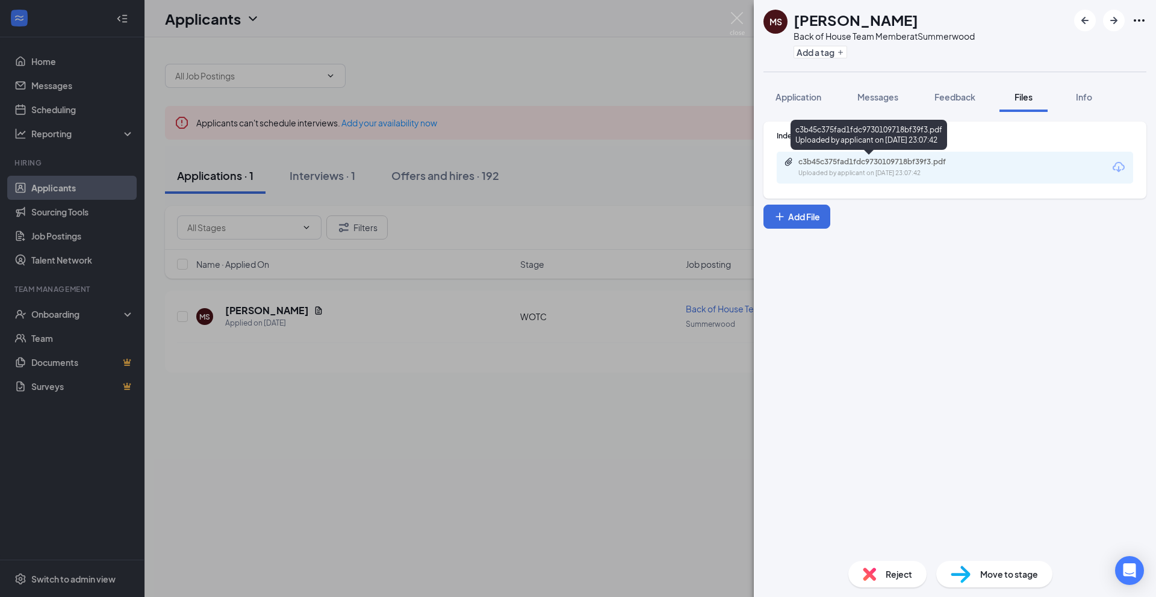
click at [829, 176] on div "Uploaded by applicant on [DATE] 23:07:42" at bounding box center [888, 174] width 181 height 10
click at [707, 273] on div "[PERSON_NAME] Back of House Team Member at Summerwood Add a tag Application Mes…" at bounding box center [578, 298] width 1156 height 597
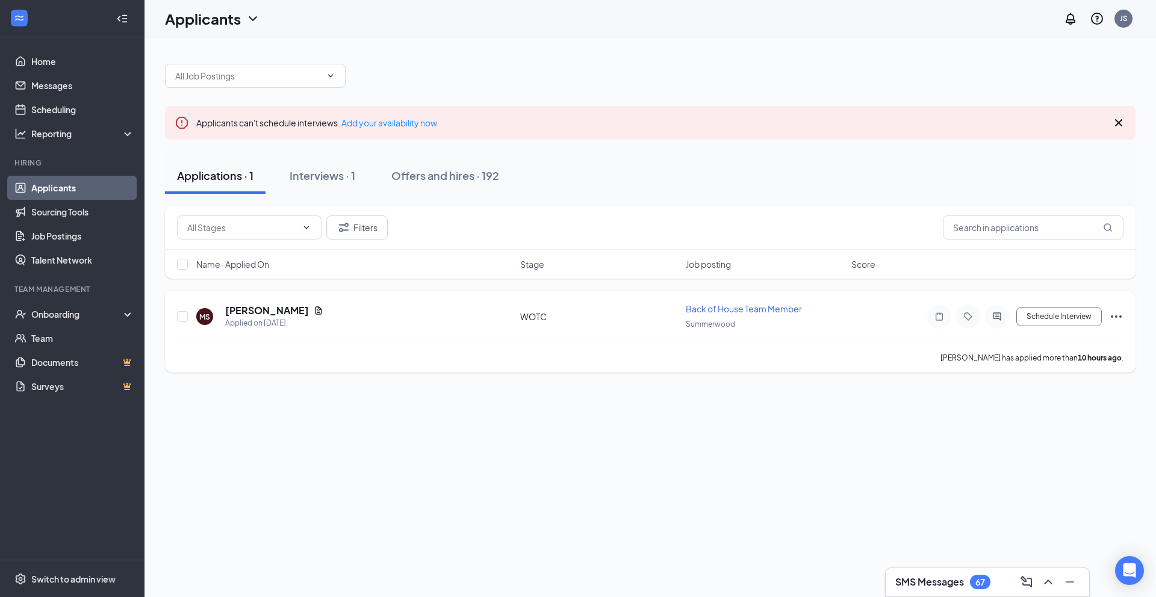
click at [715, 325] on span "Summerwood" at bounding box center [710, 324] width 49 height 9
click at [306, 309] on h5 "[PERSON_NAME]" at bounding box center [267, 310] width 84 height 13
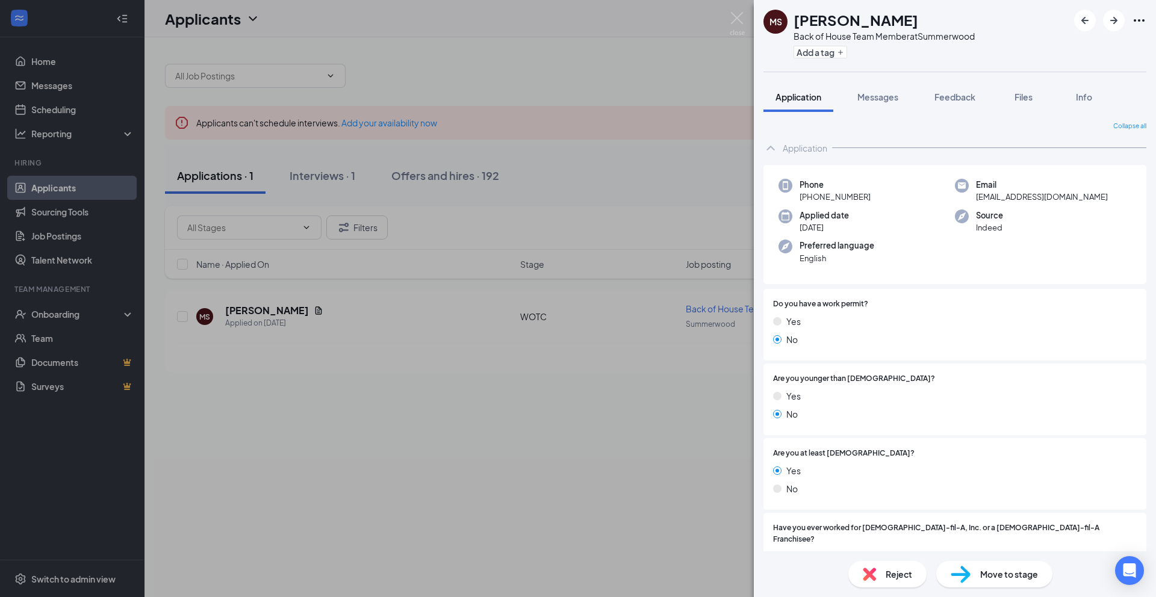
click at [876, 575] on div "Reject" at bounding box center [887, 574] width 78 height 26
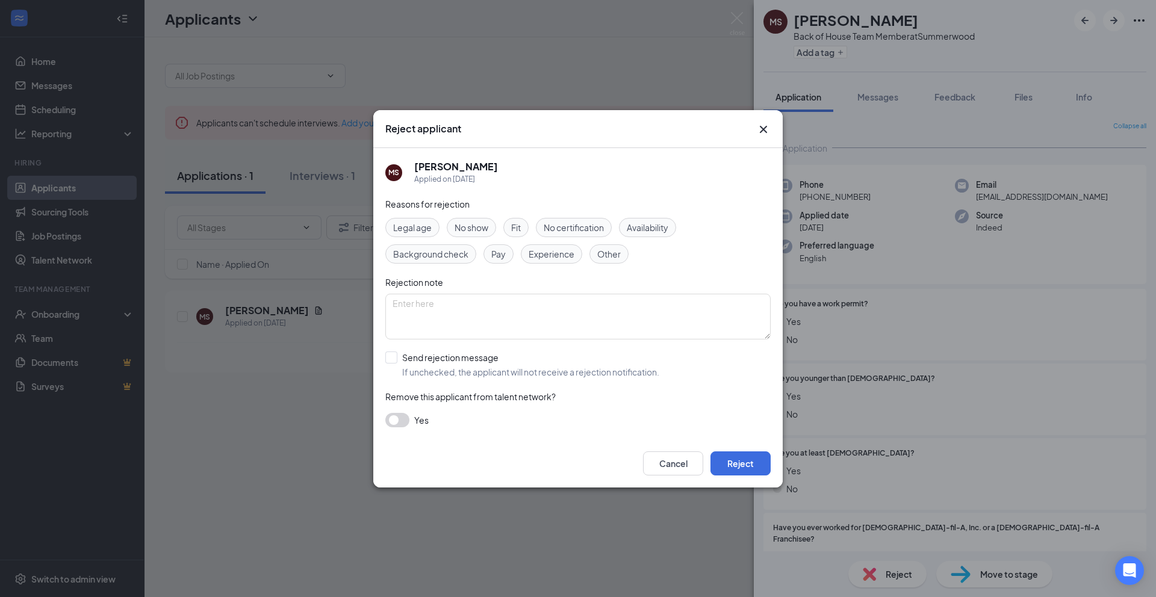
click at [566, 259] on span "Experience" at bounding box center [551, 253] width 46 height 13
click at [756, 464] on button "Reject" at bounding box center [740, 463] width 60 height 24
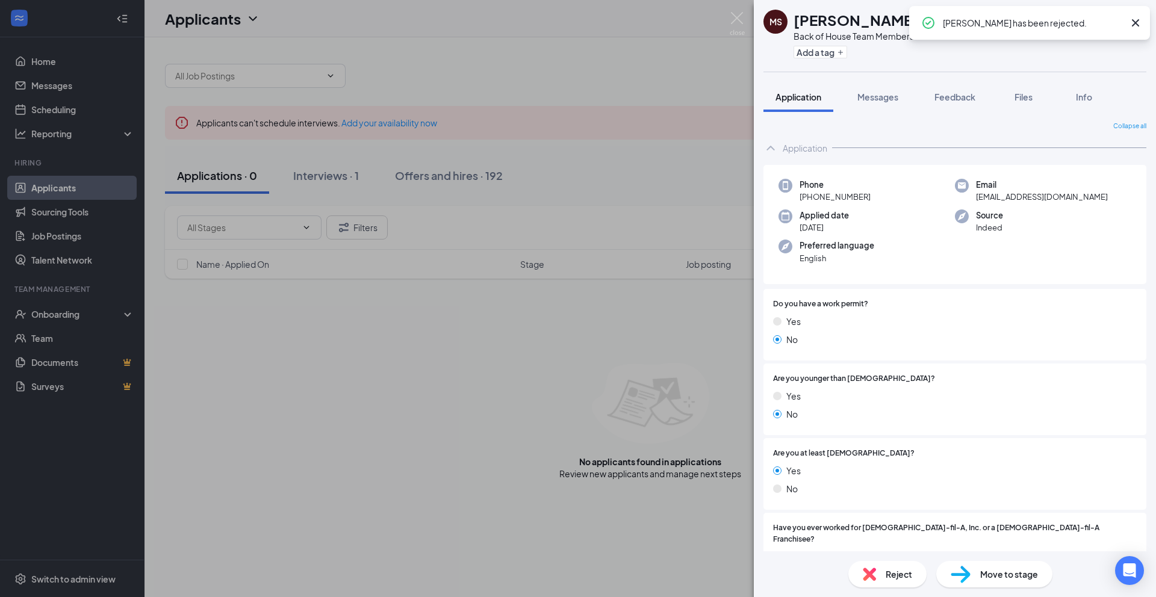
click at [521, 442] on div "[PERSON_NAME] Back of House Team Member at Summerwood Add a tag Application Mes…" at bounding box center [578, 298] width 1156 height 597
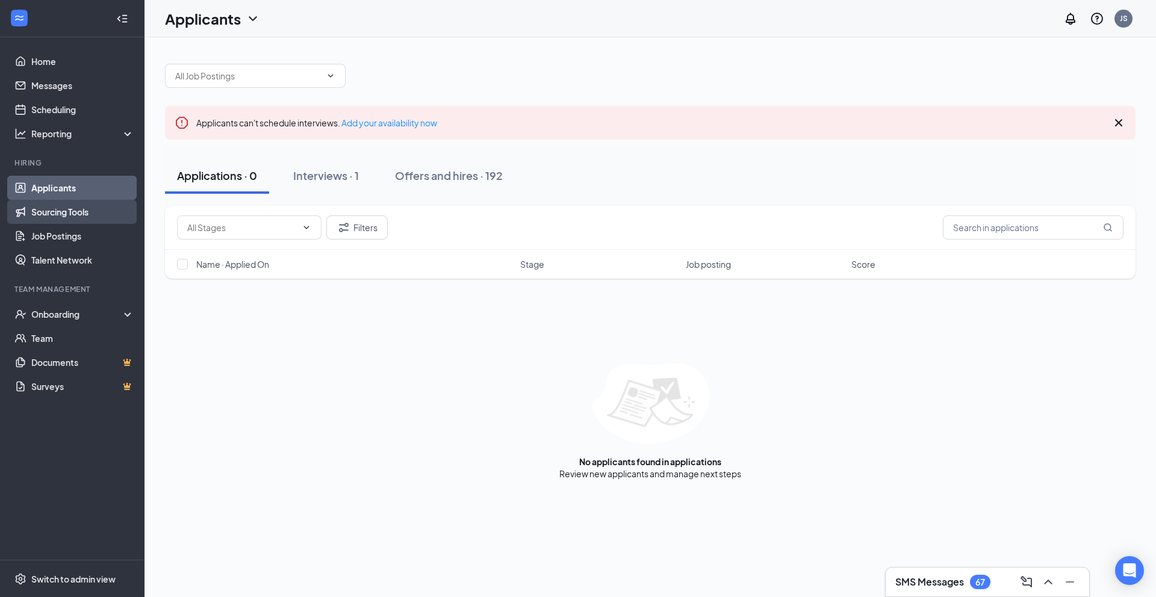
click at [55, 212] on link "Sourcing Tools" at bounding box center [82, 212] width 103 height 24
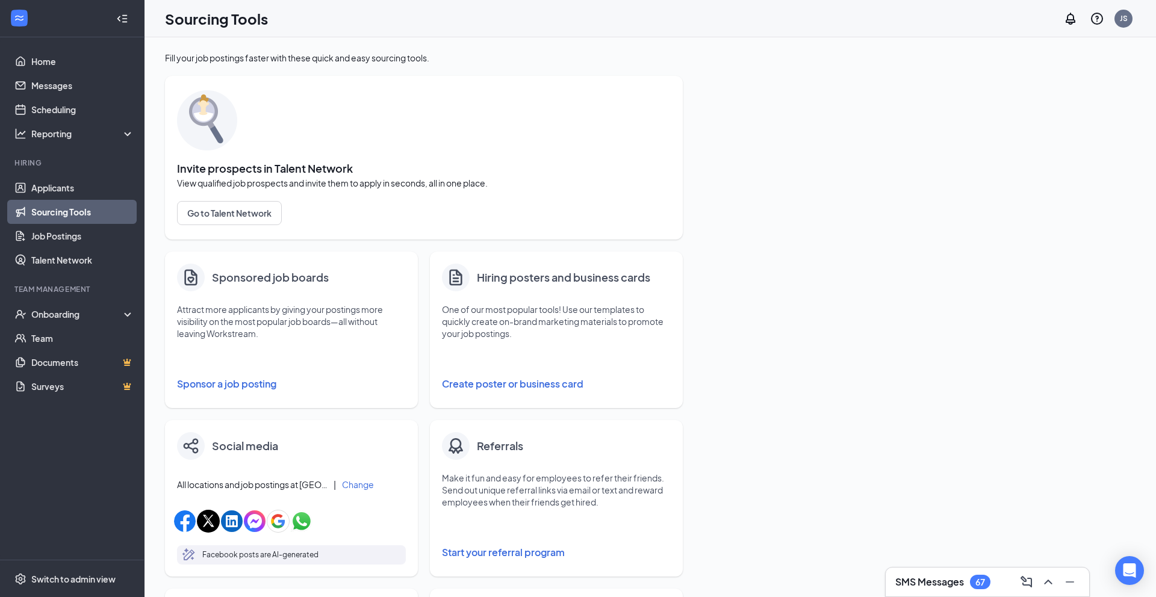
click at [55, 223] on link "Sourcing Tools" at bounding box center [82, 212] width 103 height 24
click at [56, 232] on link "Job Postings" at bounding box center [82, 236] width 103 height 24
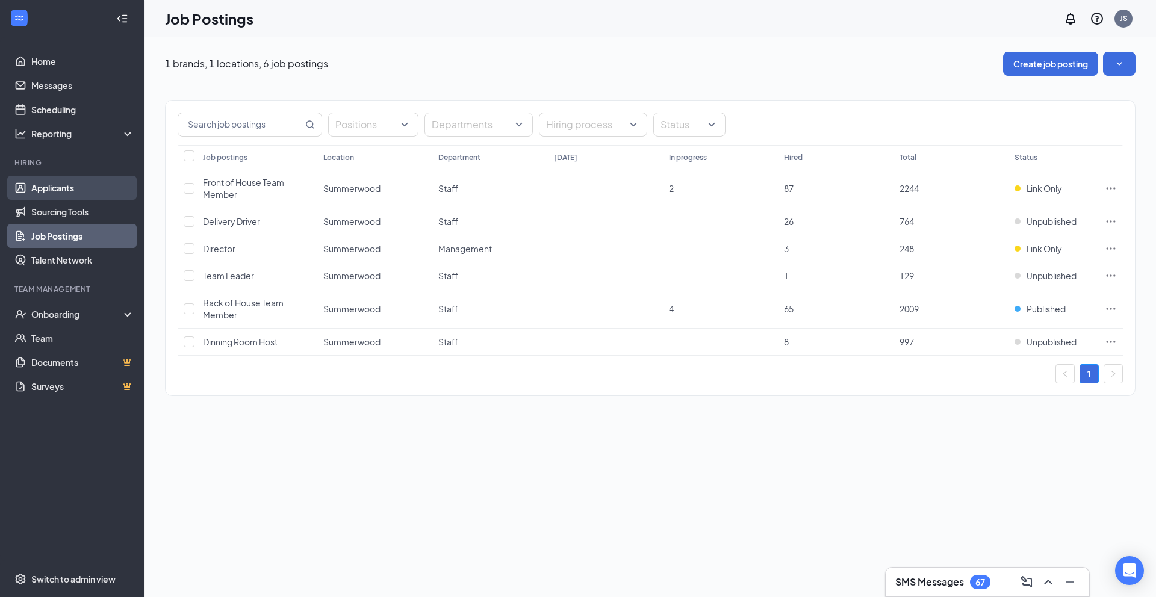
click at [78, 189] on link "Applicants" at bounding box center [82, 188] width 103 height 24
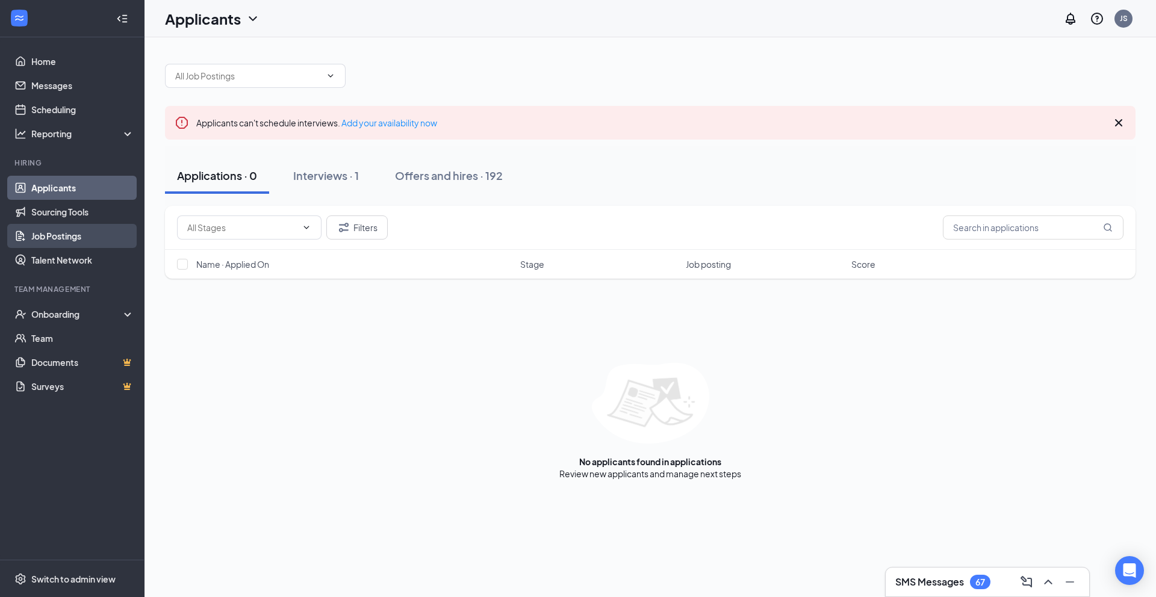
click at [98, 239] on link "Job Postings" at bounding box center [82, 236] width 103 height 24
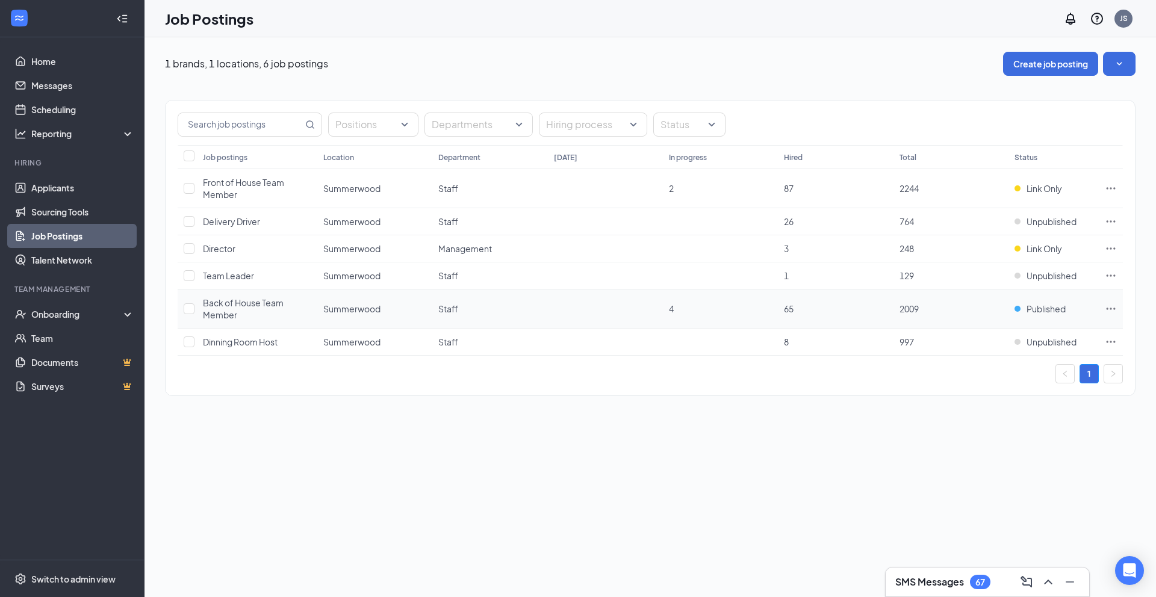
click at [1119, 311] on td at bounding box center [1110, 309] width 24 height 39
click at [1108, 309] on icon "Ellipses" at bounding box center [1111, 309] width 12 height 12
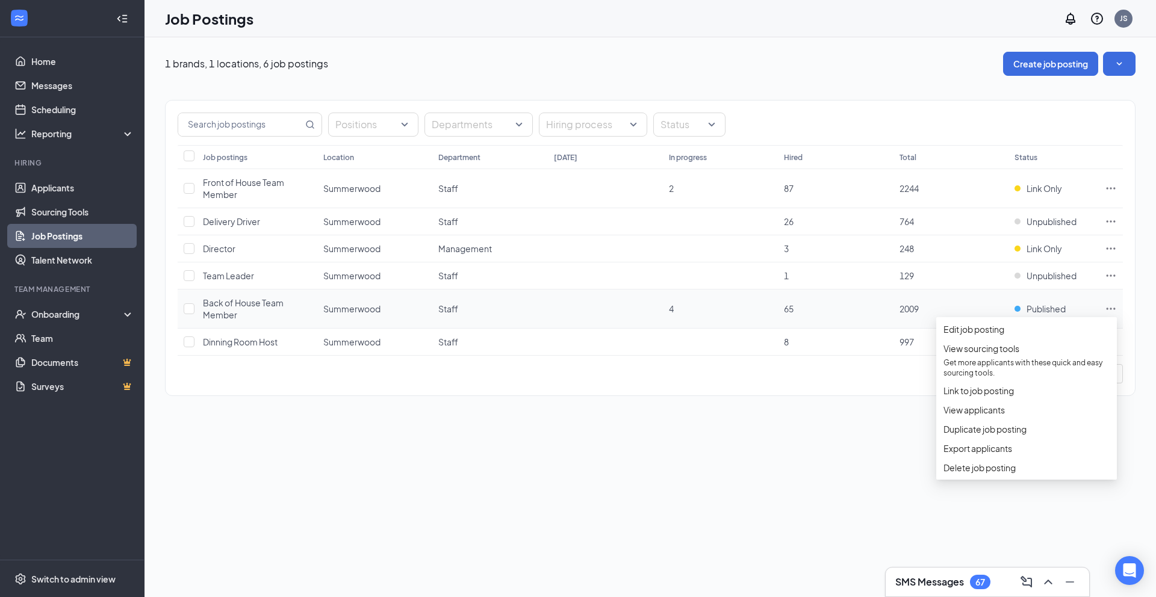
click at [1108, 309] on icon "Ellipses" at bounding box center [1111, 309] width 12 height 12
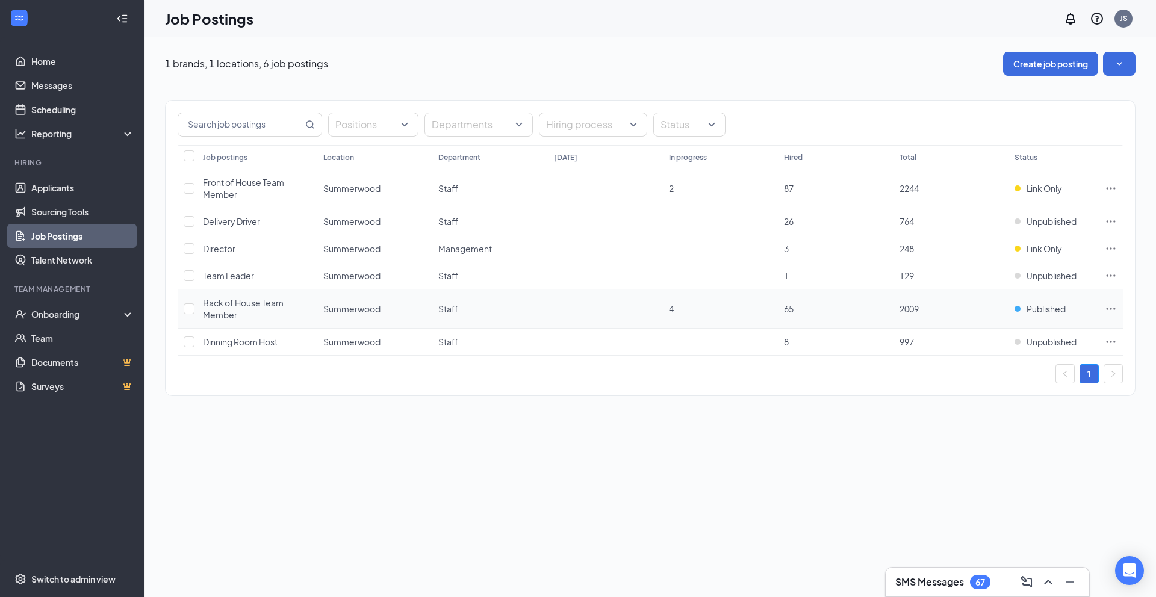
click at [764, 307] on td "4" at bounding box center [720, 309] width 115 height 39
click at [192, 306] on input "checkbox" at bounding box center [189, 308] width 11 height 11
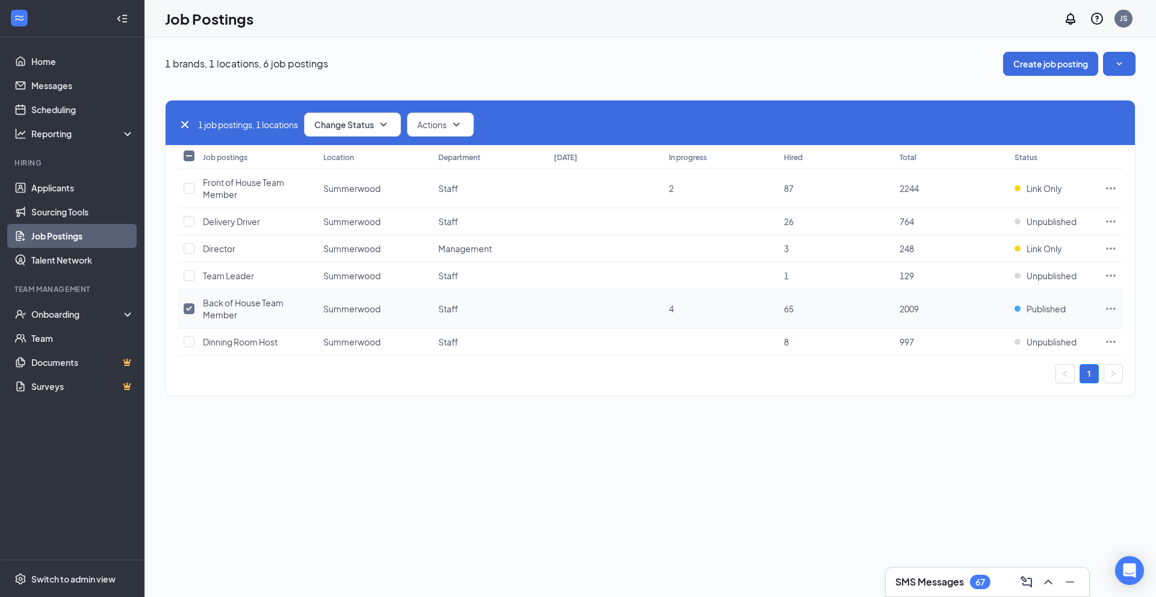
click at [192, 306] on input "checkbox" at bounding box center [189, 308] width 11 height 11
checkbox input "false"
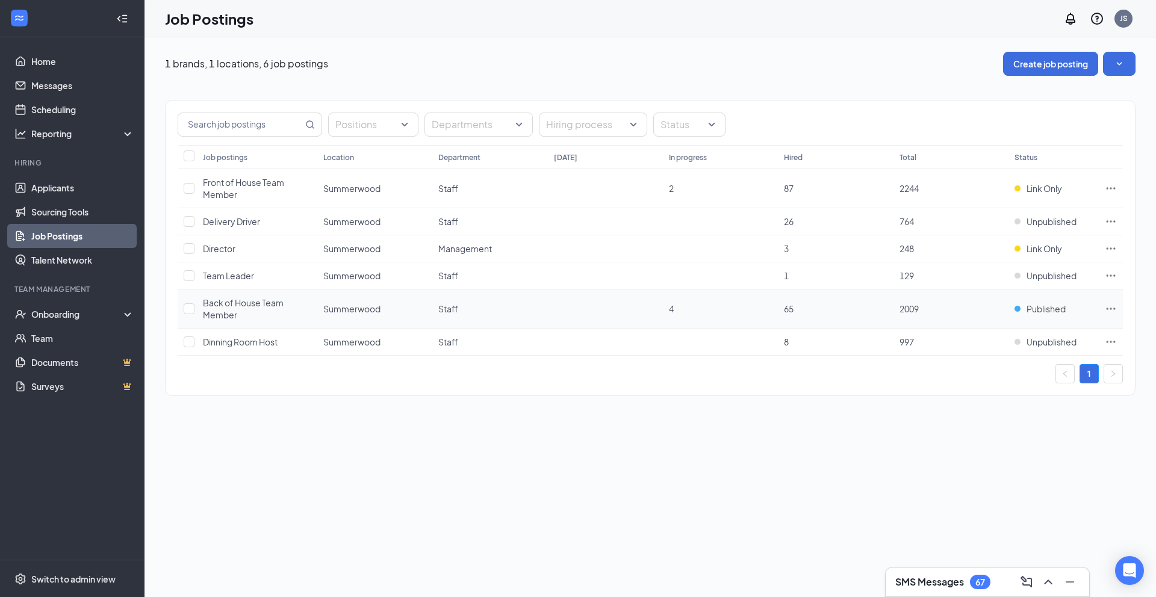
click at [229, 309] on span "Back of House Team Member" at bounding box center [243, 308] width 81 height 23
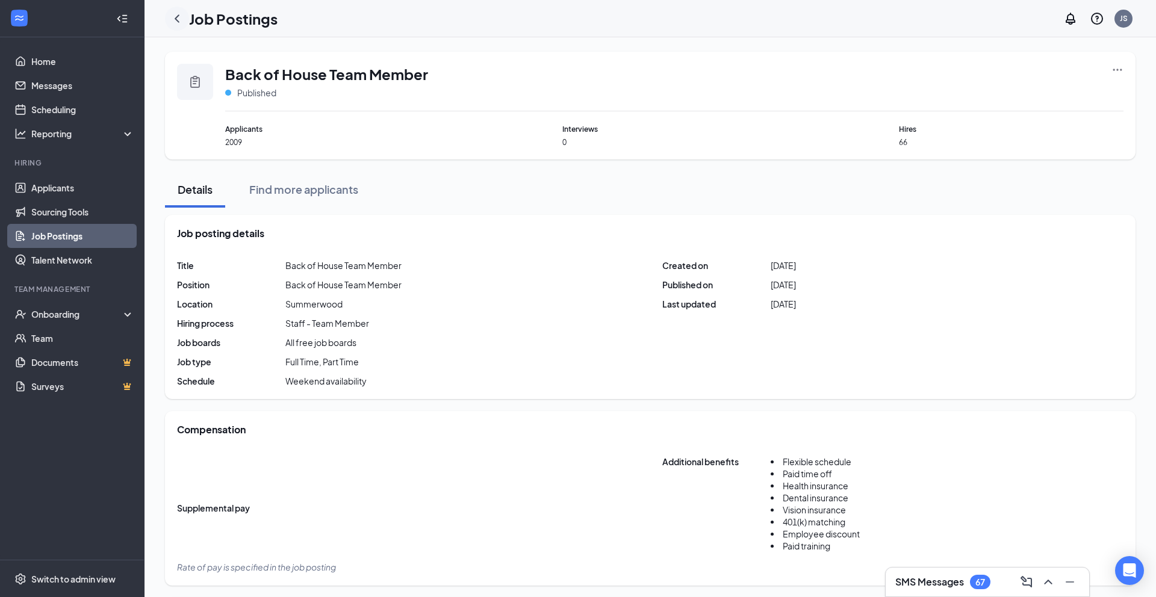
click at [173, 18] on icon "ChevronLeft" at bounding box center [177, 18] width 14 height 14
